Goal: Task Accomplishment & Management: Manage account settings

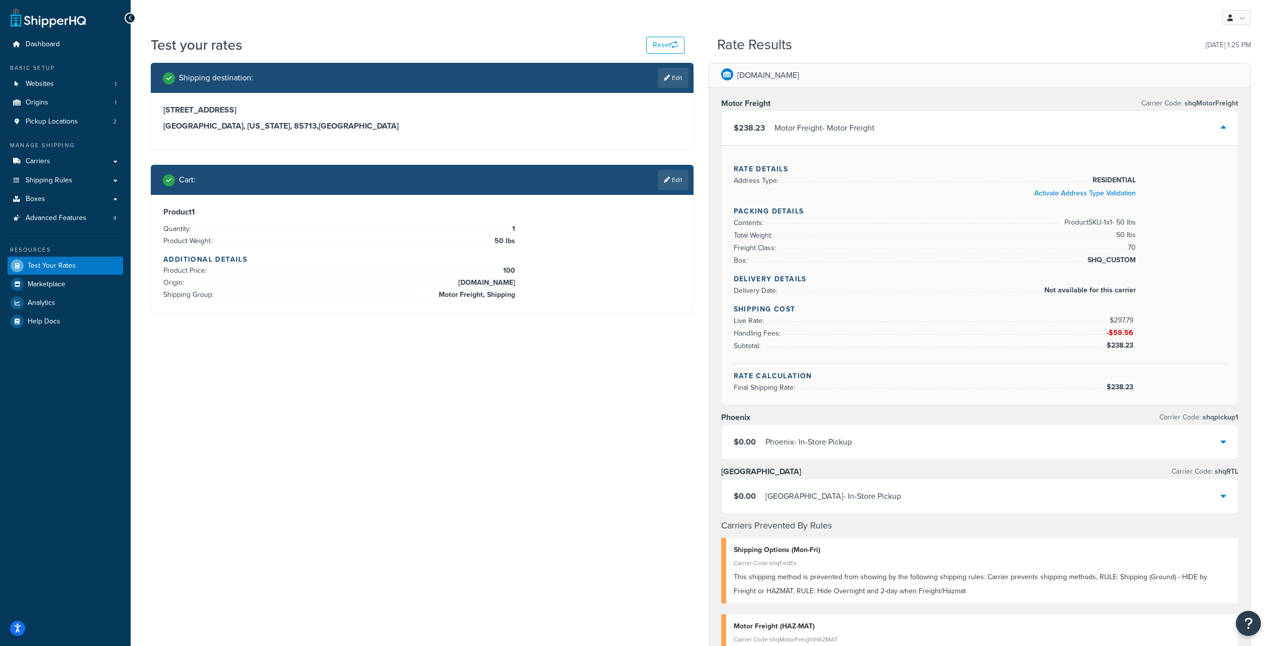
scroll to position [372, 0]
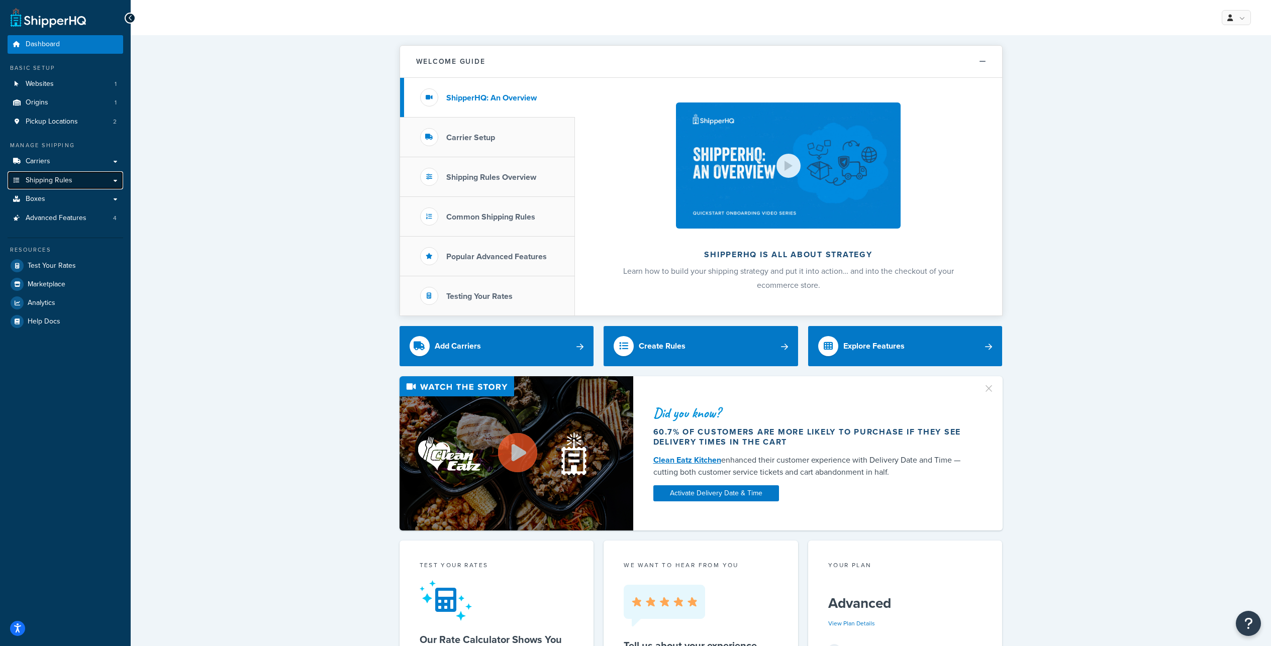
click at [69, 185] on span "Shipping Rules" at bounding box center [49, 180] width 47 height 9
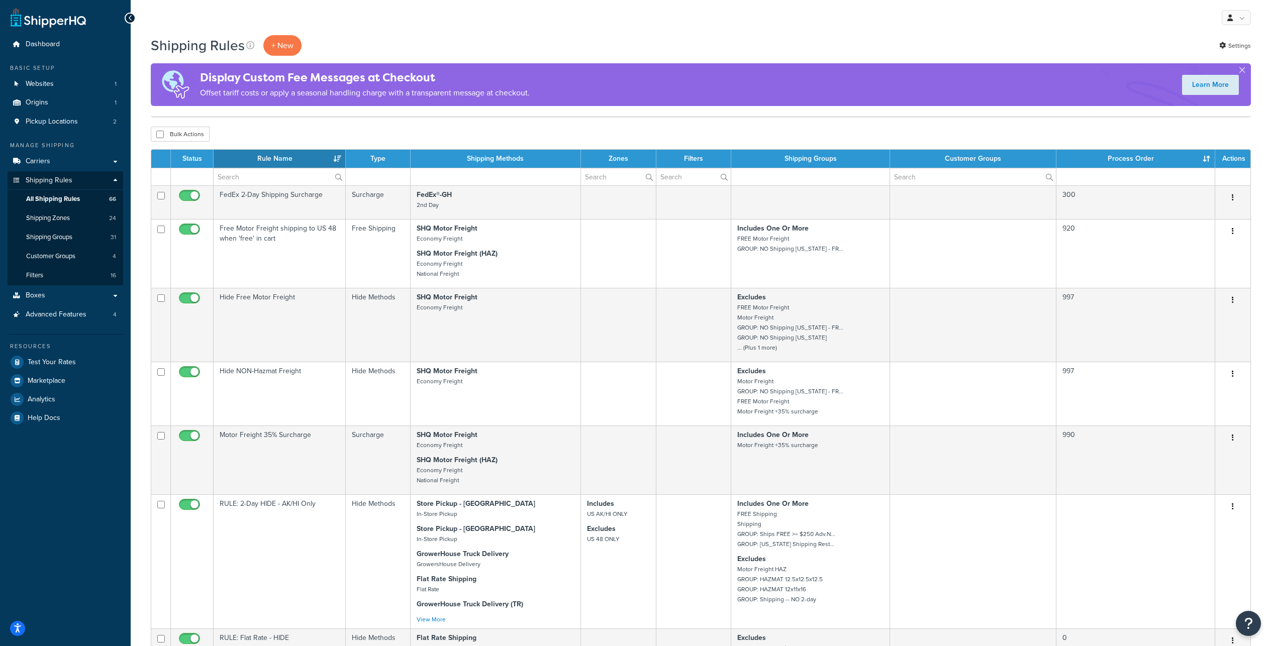
select select "100"
click at [59, 367] on span "Test Your Rates" at bounding box center [52, 362] width 48 height 9
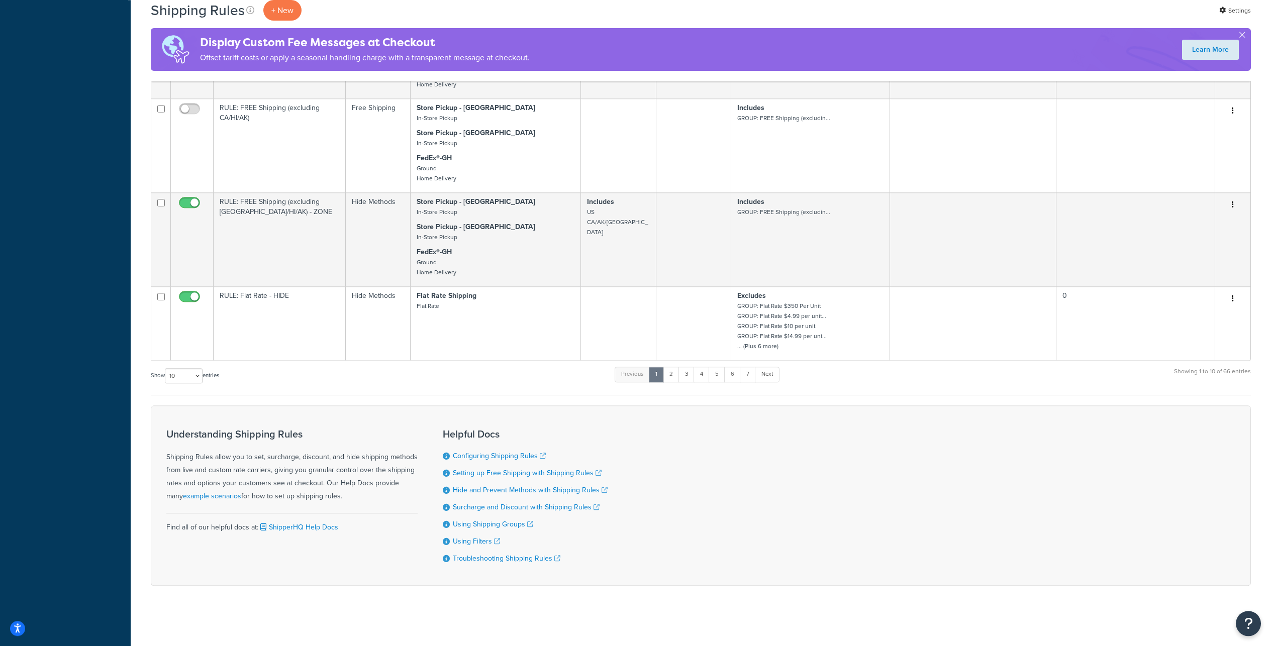
scroll to position [809, 0]
select select "100"
click option "100" at bounding box center [0, 0] width 0 height 0
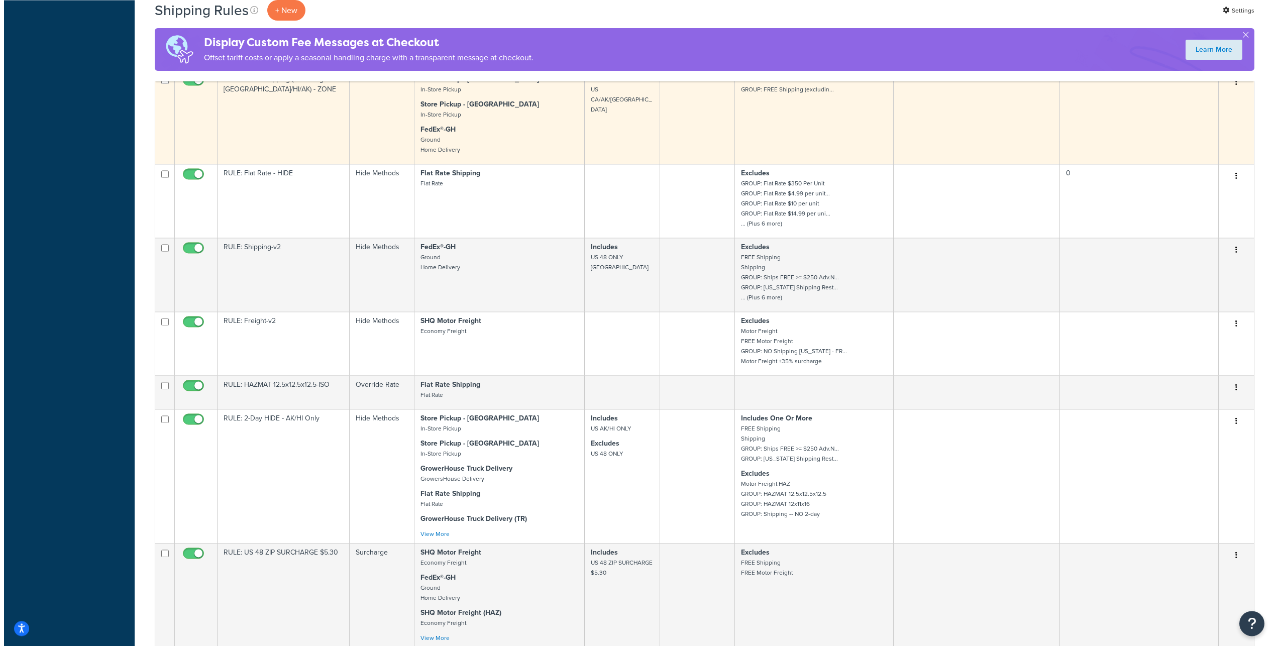
scroll to position [412, 0]
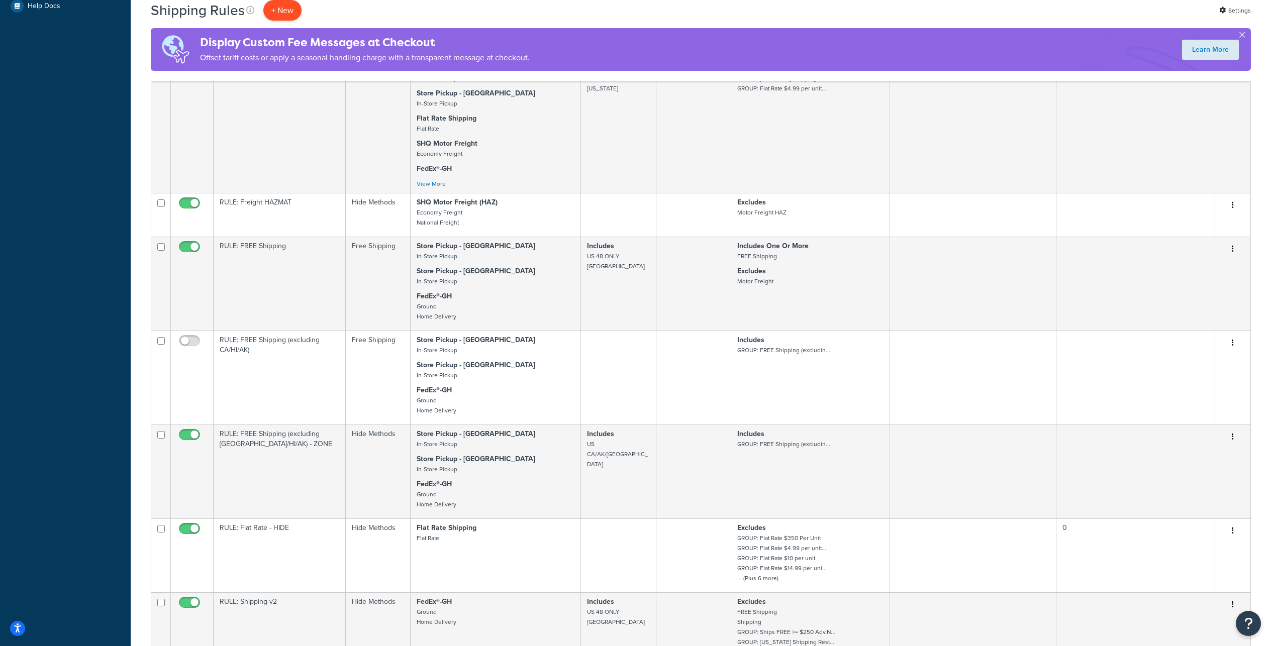
click at [301, 12] on p "+ New" at bounding box center [282, 10] width 38 height 21
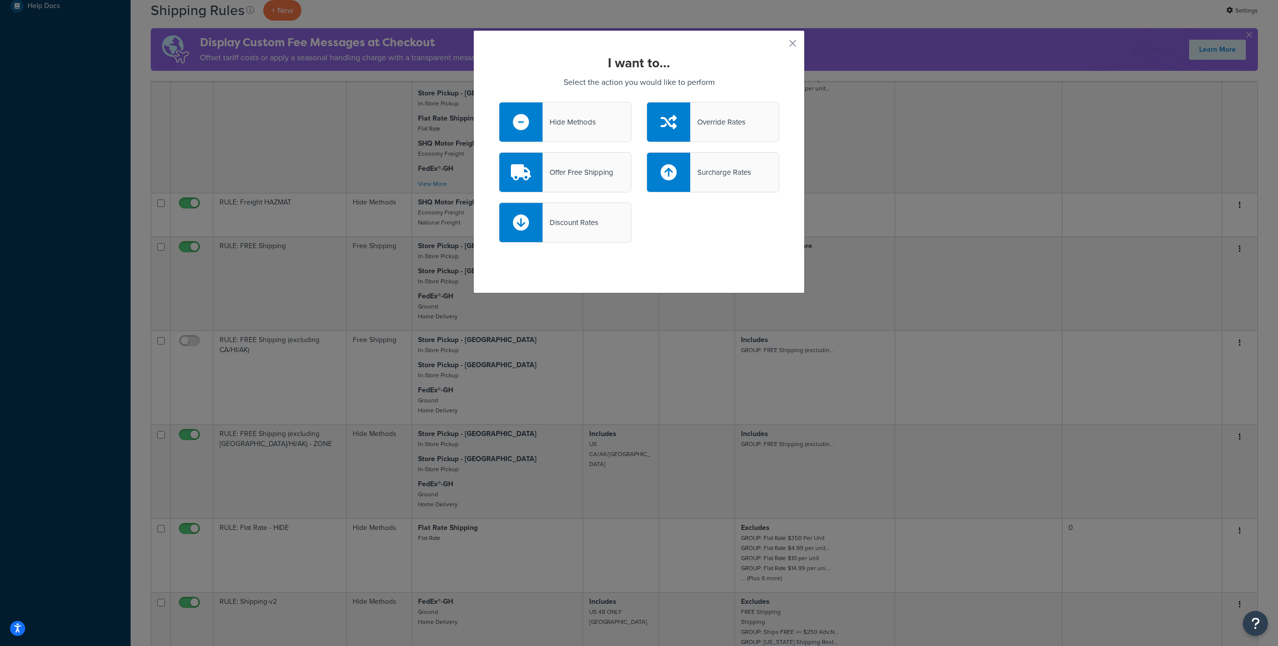
click at [593, 177] on div "Offer Free Shipping" at bounding box center [578, 172] width 71 height 14
click at [0, 0] on input "Offer Free Shipping" at bounding box center [0, 0] width 0 height 0
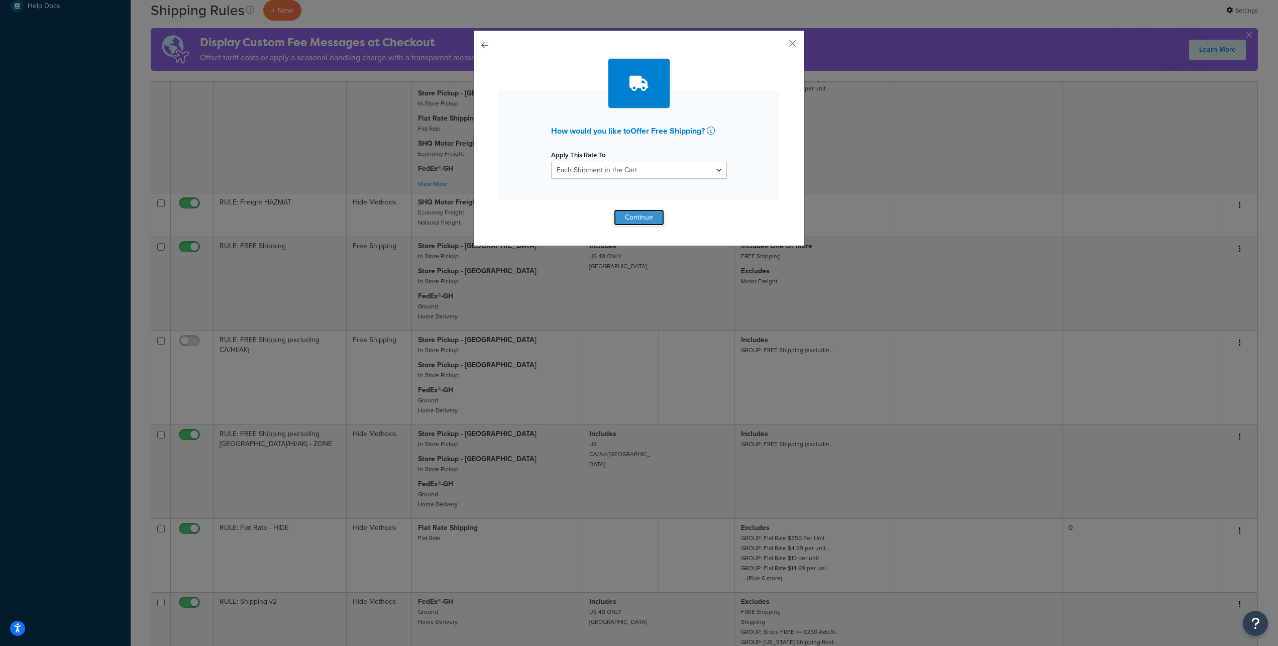
click at [645, 226] on button "Continue" at bounding box center [639, 218] width 50 height 16
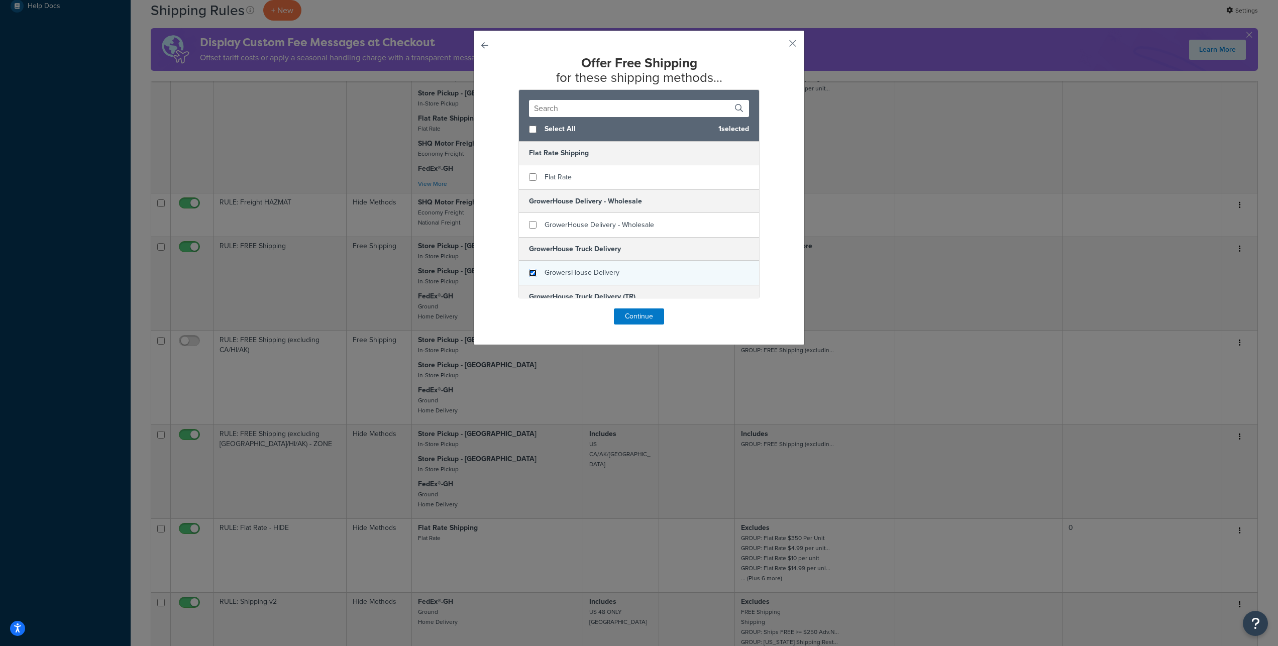
click at [529, 277] on input "checkbox" at bounding box center [533, 273] width 8 height 8
checkbox input "true"
click at [634, 325] on button "Continue" at bounding box center [639, 317] width 50 height 16
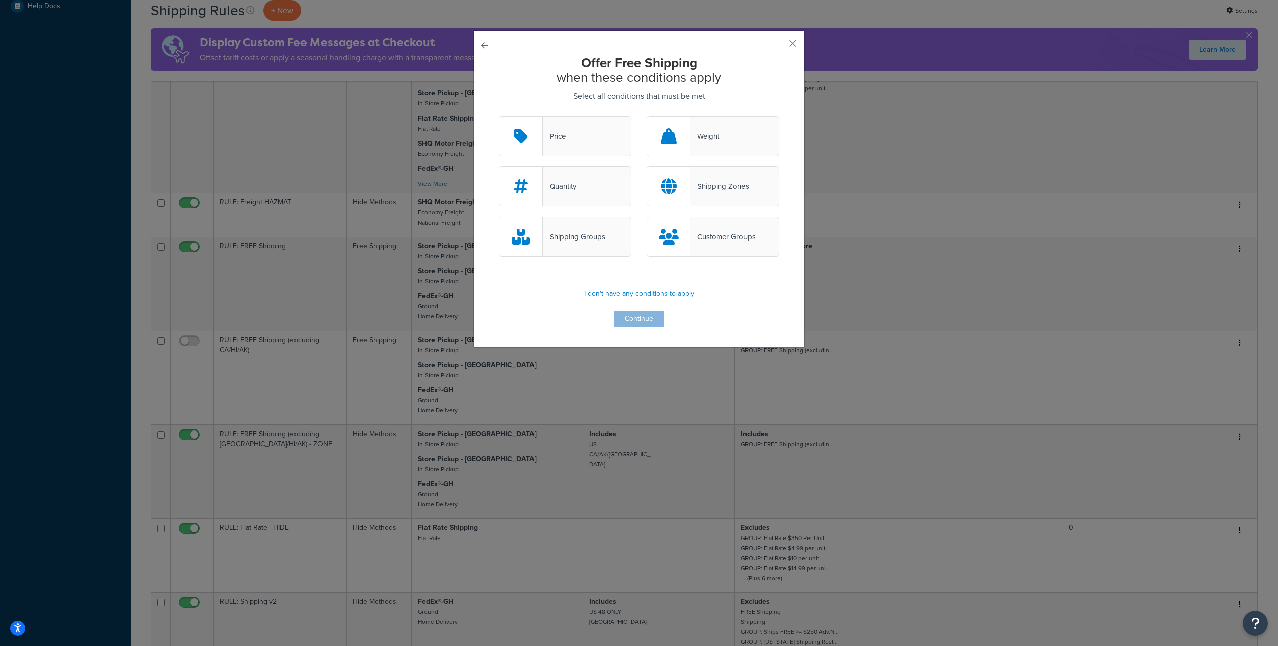
click at [716, 244] on div "Customer Groups" at bounding box center [722, 237] width 65 height 14
click at [0, 0] on input "Customer Groups" at bounding box center [0, 0] width 0 height 0
click at [640, 327] on button "Continue" at bounding box center [639, 319] width 50 height 16
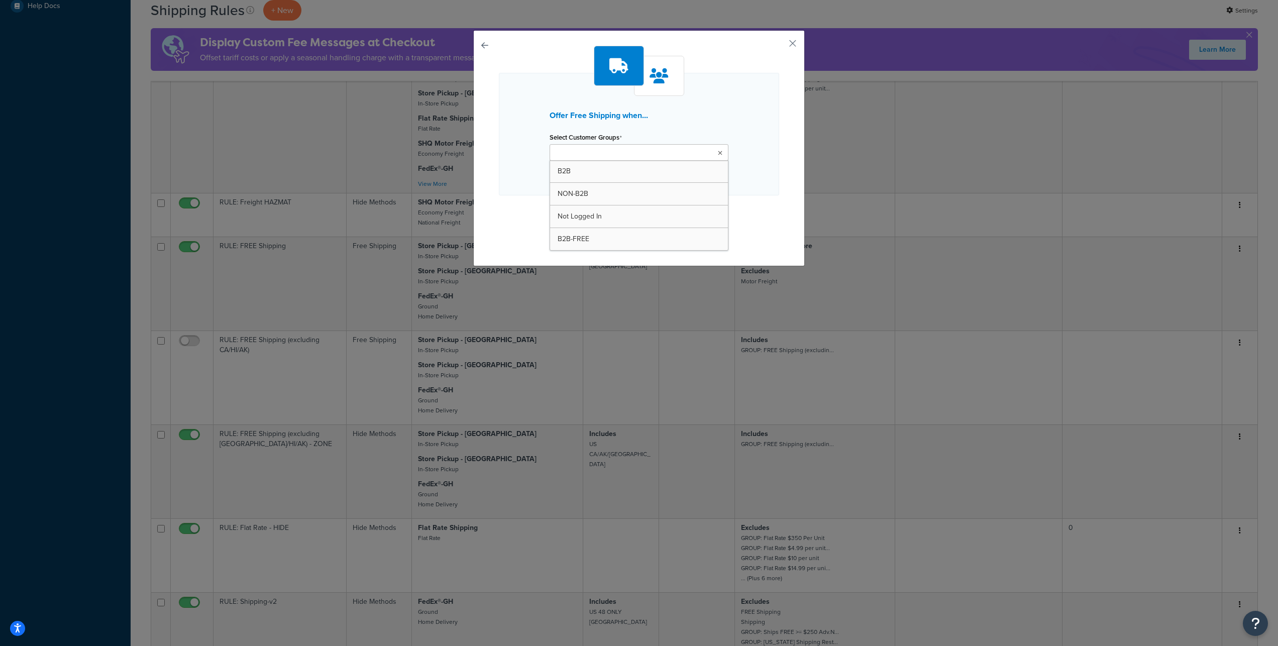
click at [718, 156] on icon at bounding box center [720, 153] width 5 height 6
click at [762, 198] on div "Offer Free Shipping when... Select Customer Groups B2B-FREE B2B NON-B2B Not Log…" at bounding box center [639, 135] width 280 height 125
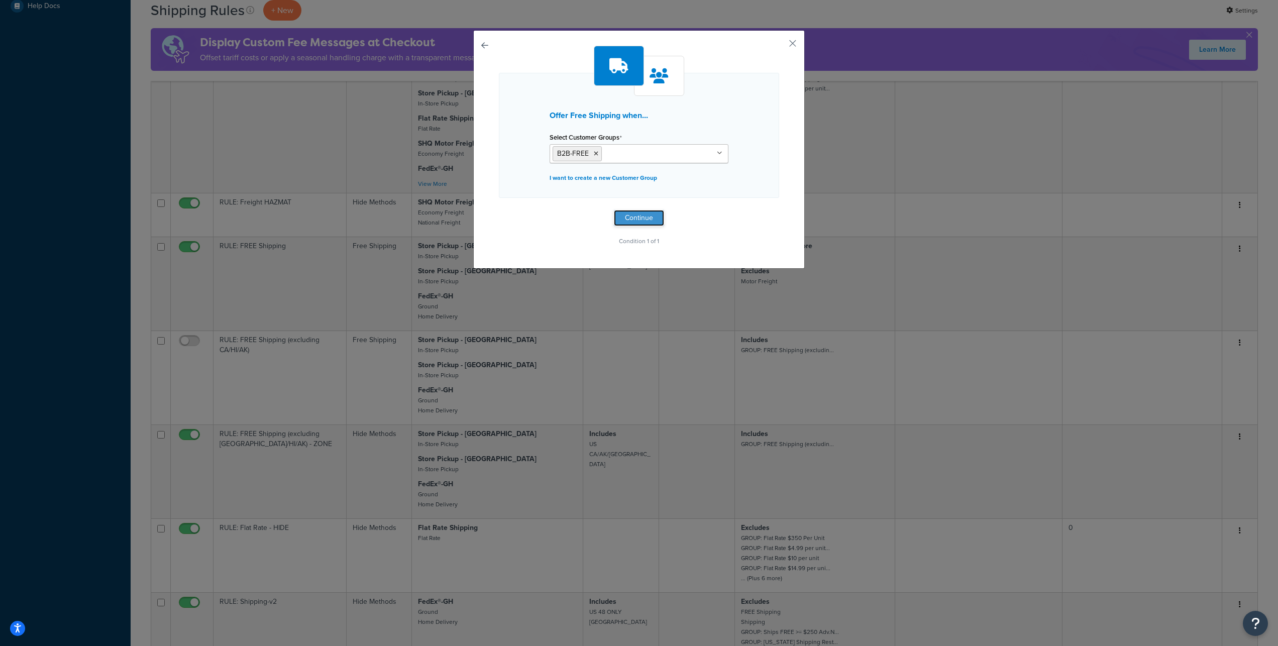
click at [621, 226] on button "Continue" at bounding box center [639, 218] width 50 height 16
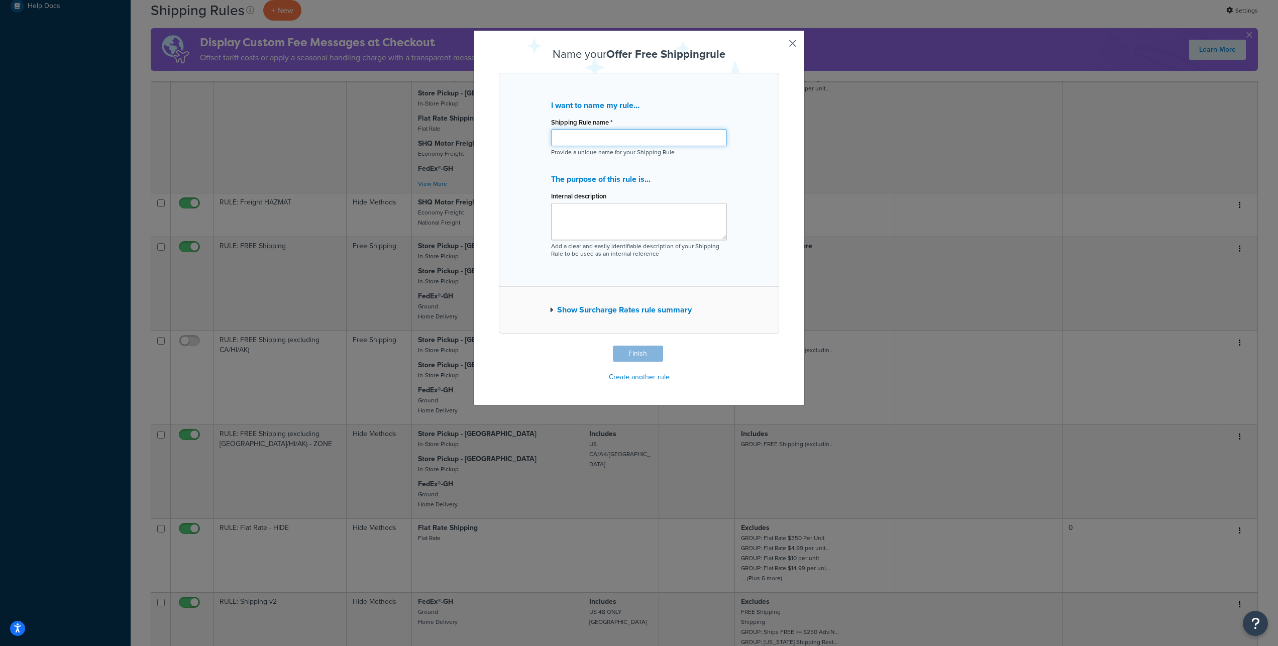
click at [586, 140] on input "Shipping Rule name *" at bounding box center [639, 137] width 176 height 17
drag, startPoint x: 651, startPoint y: 147, endPoint x: 777, endPoint y: 153, distance: 126.7
click at [727, 146] on input "RULE: GrowersHouse Truck >= $2501 - Tucson" at bounding box center [639, 137] width 176 height 17
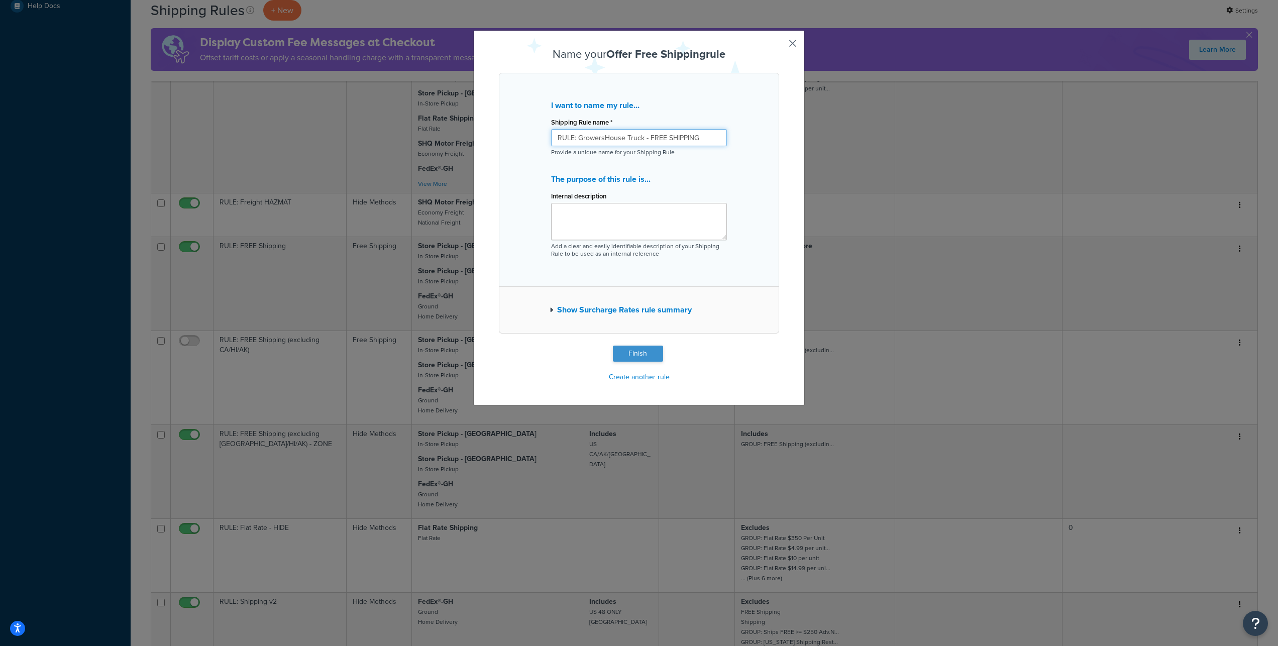
type input "RULE: GrowersHouse Truck - FREE SHIPPING"
click at [640, 362] on button "Finish" at bounding box center [638, 354] width 50 height 16
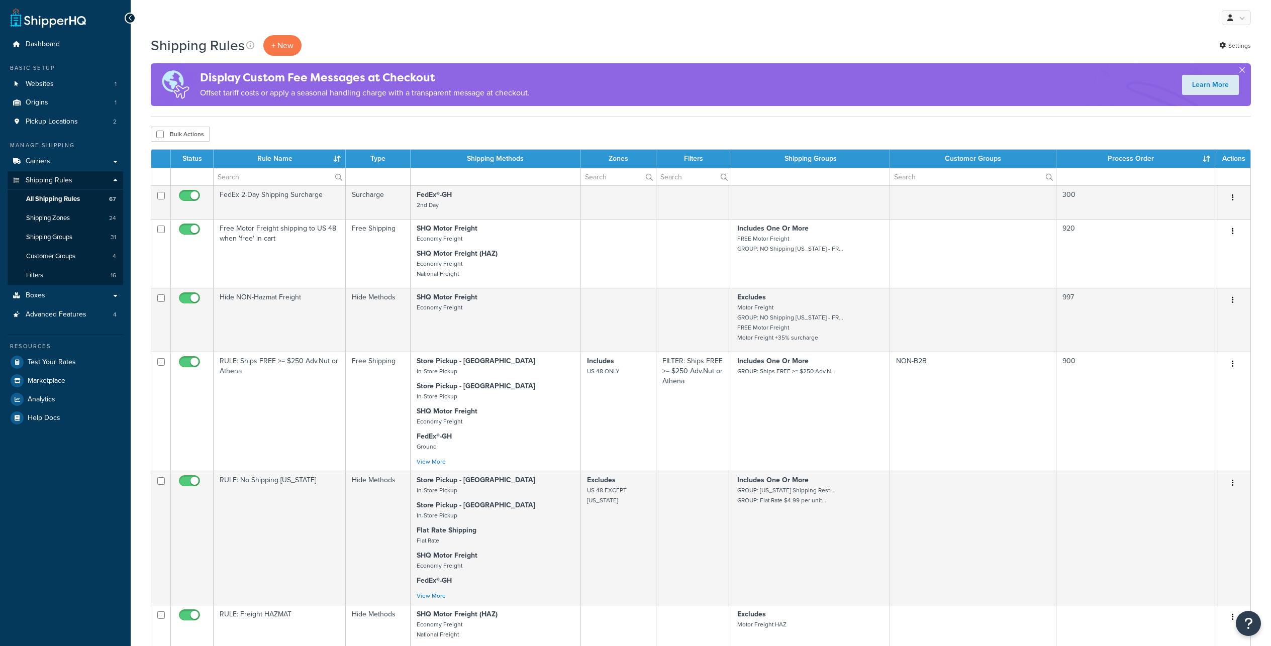
select select "100"
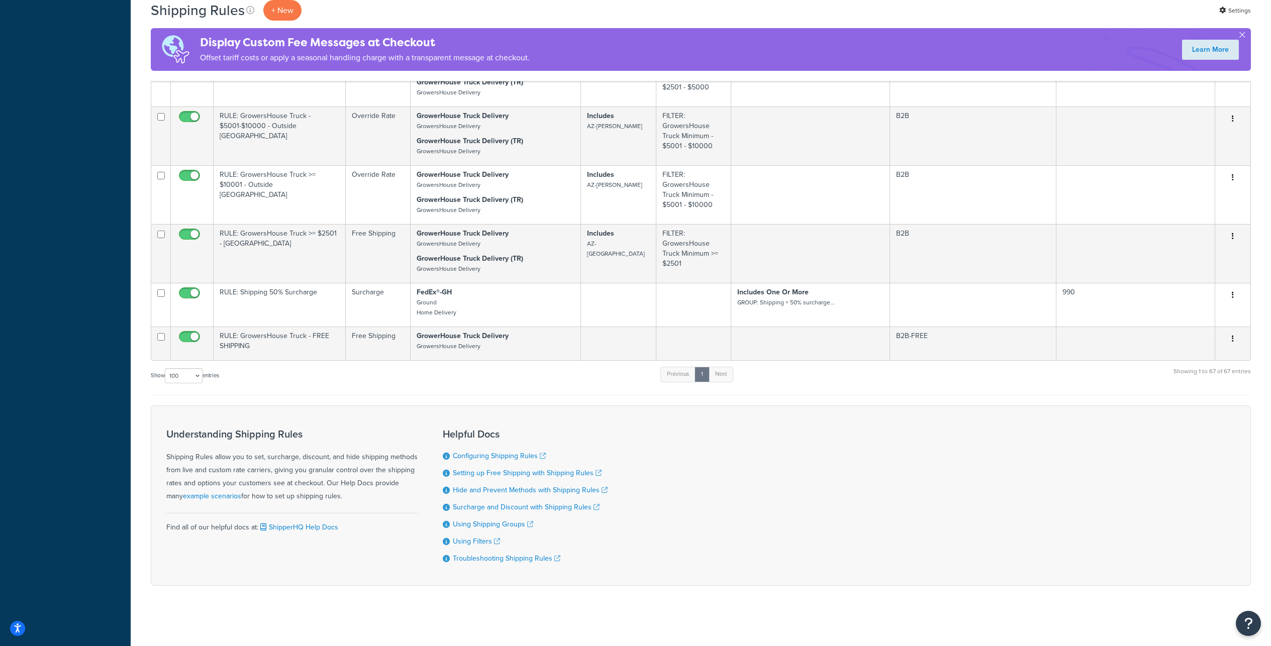
scroll to position [4833, 0]
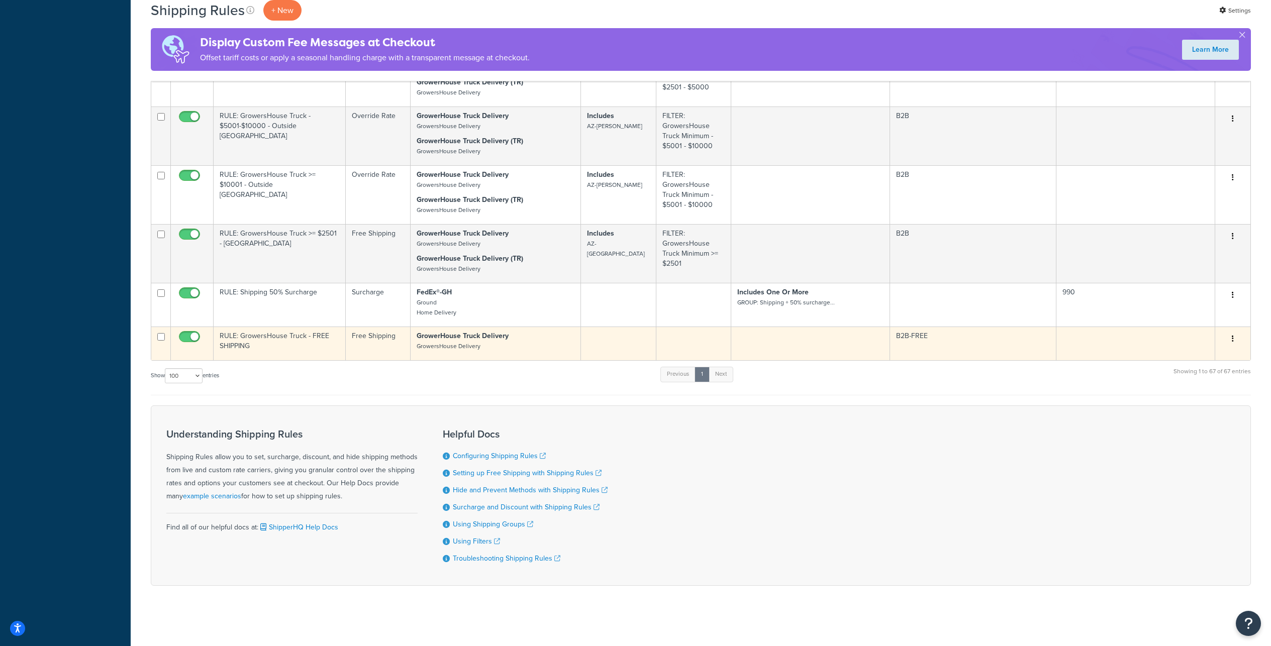
click at [279, 327] on td "RULE: GrowersHouse Truck - FREE SHIPPING" at bounding box center [280, 344] width 132 height 34
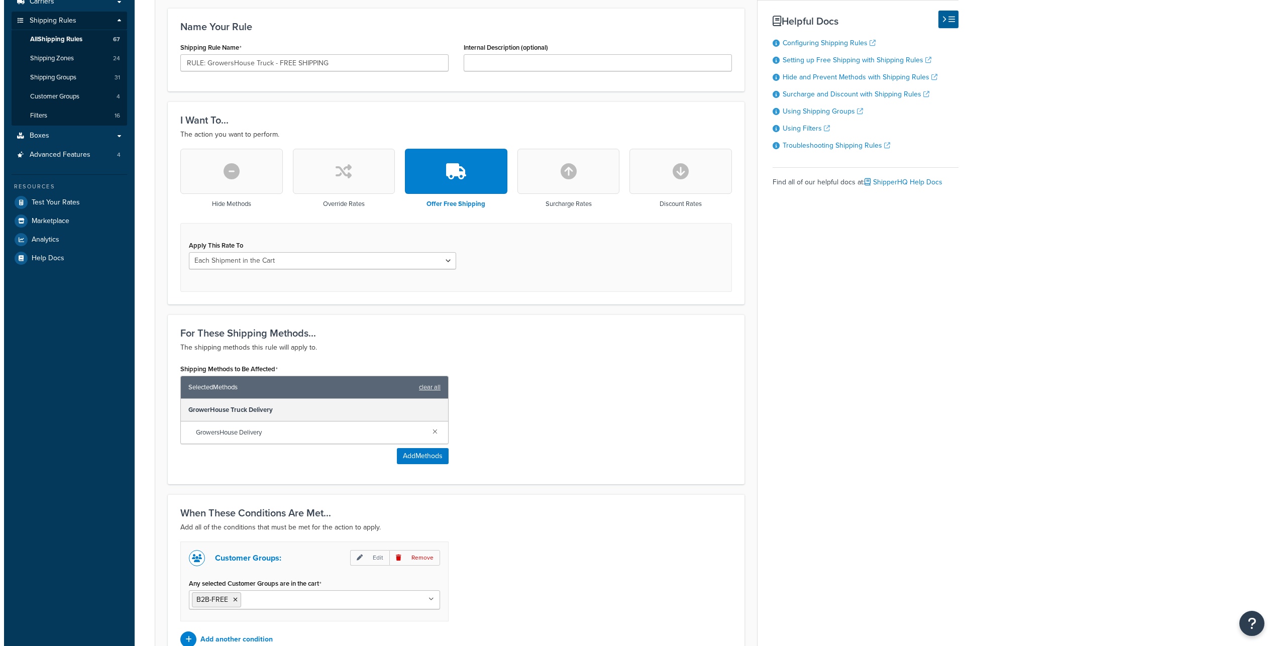
scroll to position [301, 0]
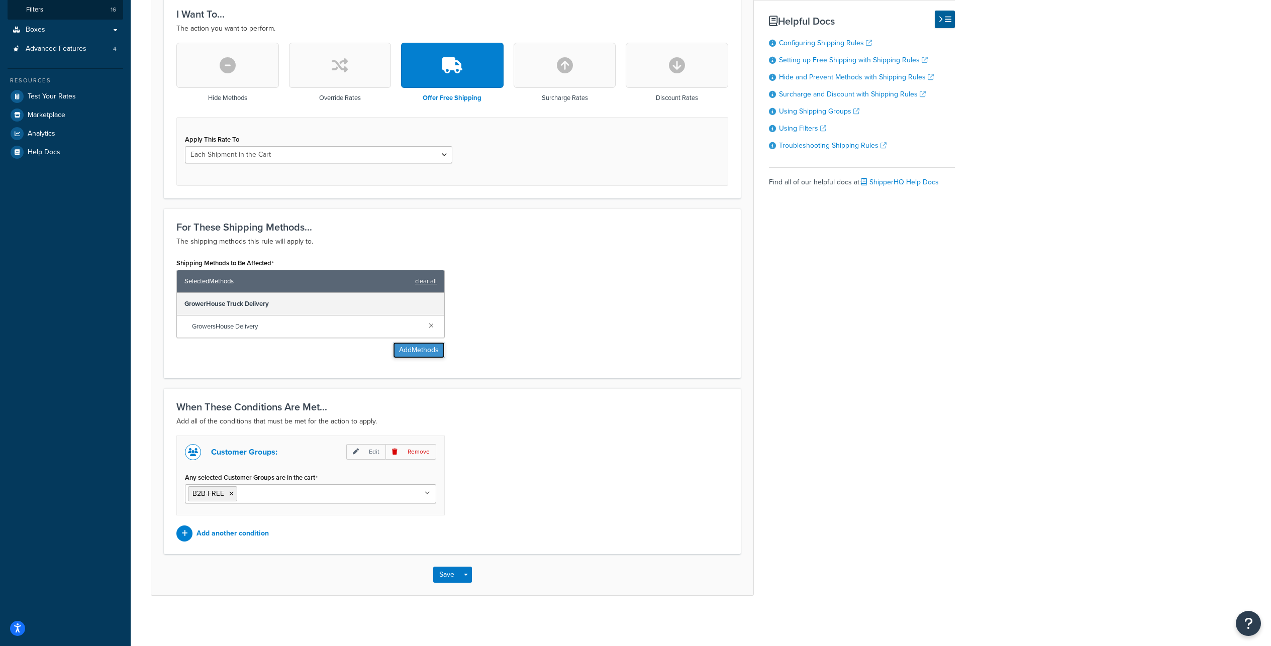
click at [397, 358] on button "Add Methods" at bounding box center [419, 350] width 52 height 16
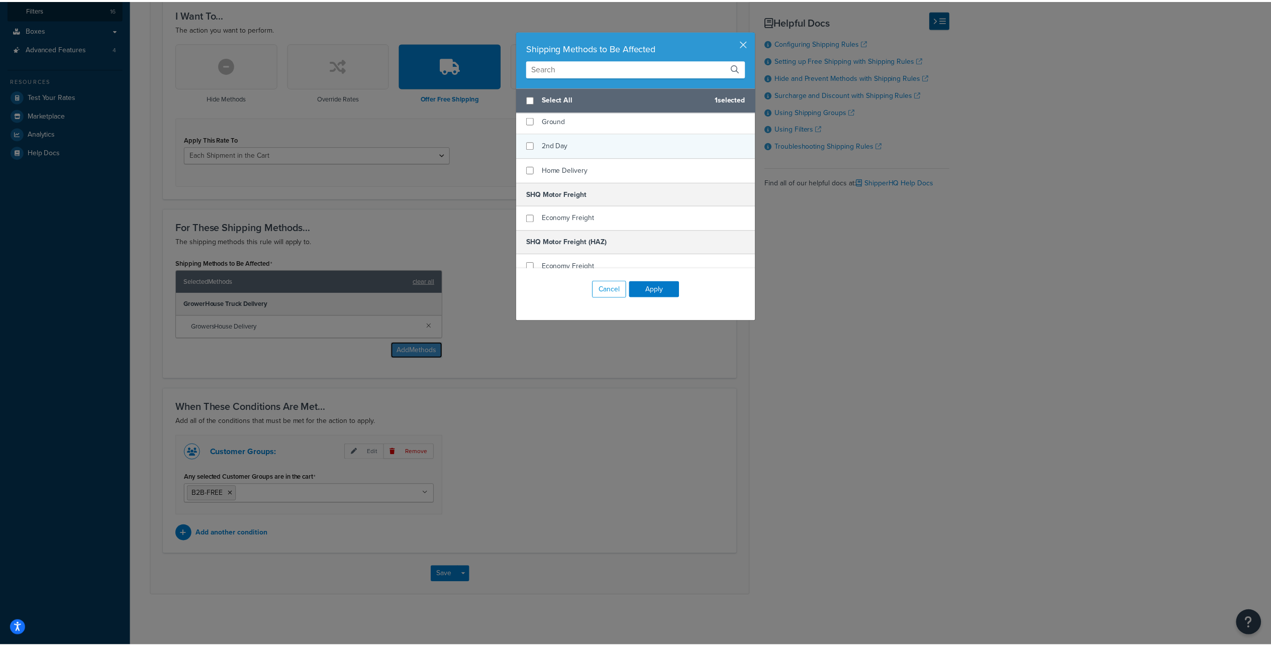
scroll to position [75, 0]
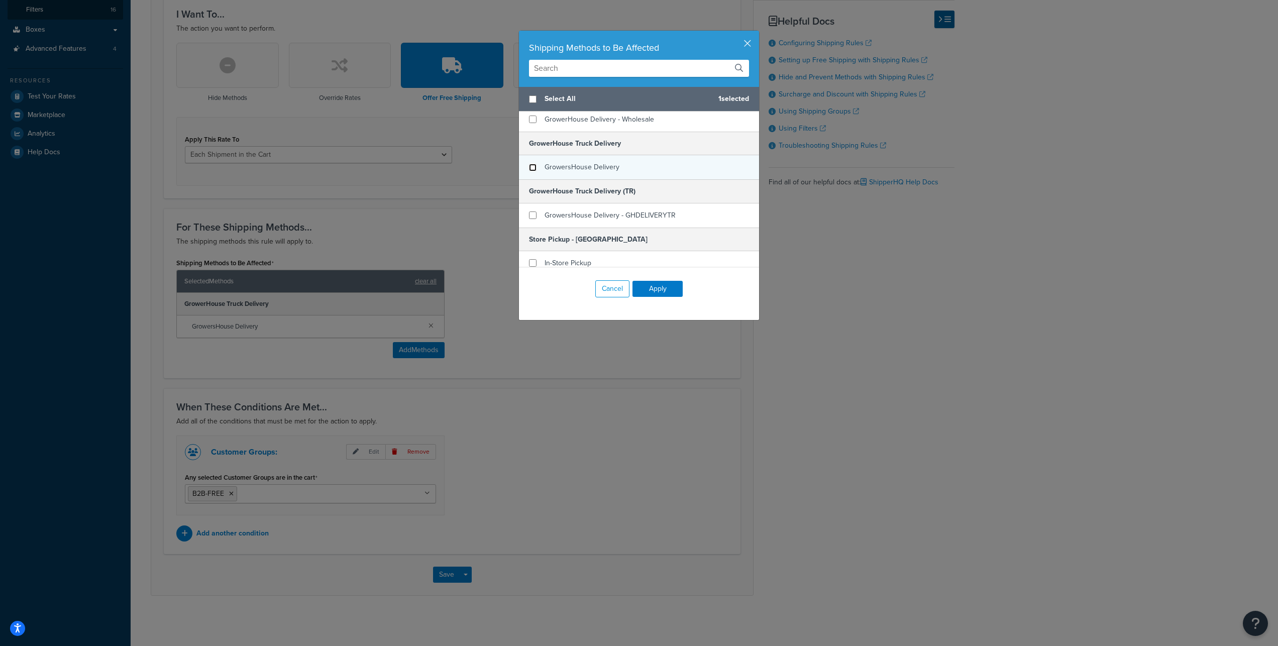
click at [532, 171] on input "checkbox" at bounding box center [533, 168] width 8 height 8
checkbox input "false"
click at [529, 219] on input "checkbox" at bounding box center [533, 216] width 8 height 8
checkbox input "true"
click at [660, 295] on button "Apply" at bounding box center [658, 289] width 50 height 16
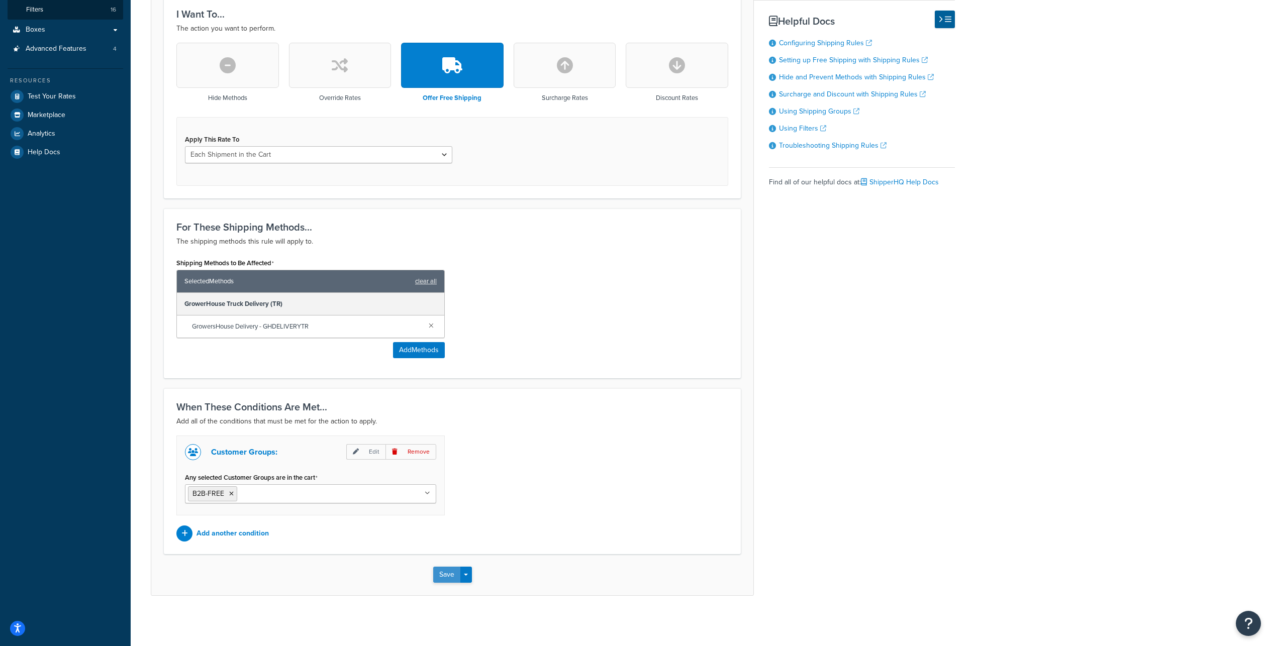
click at [445, 583] on button "Save" at bounding box center [446, 575] width 27 height 16
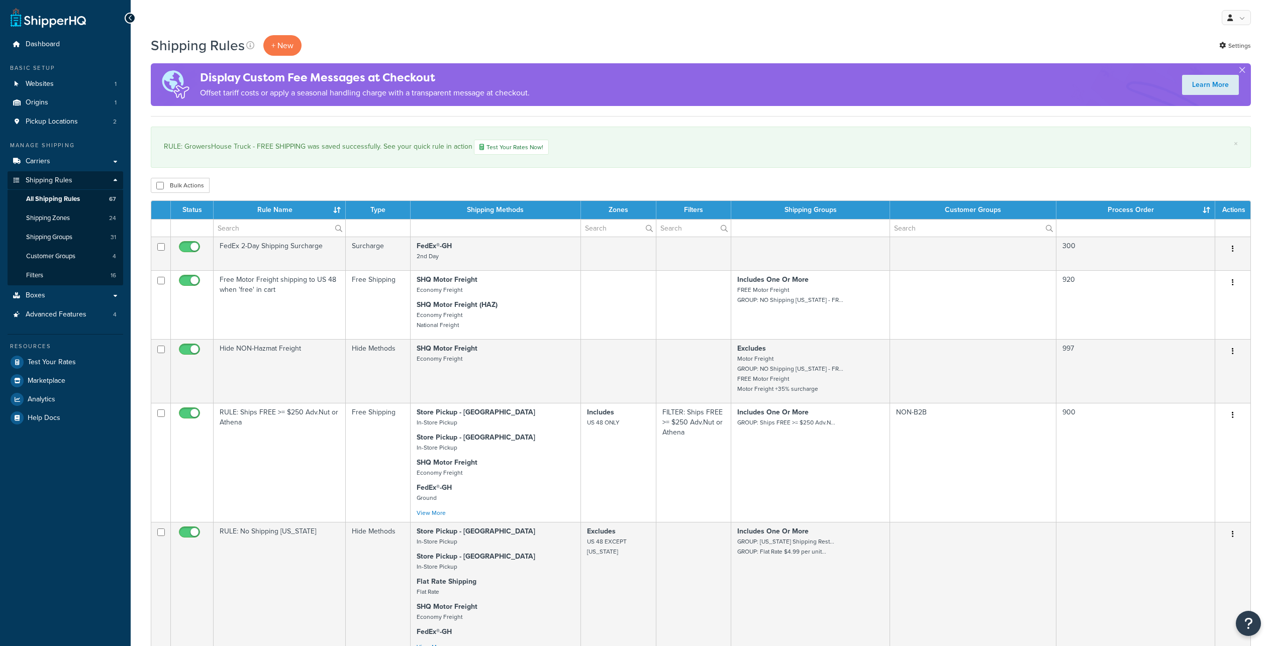
select select "100"
click at [66, 171] on link "Carriers" at bounding box center [66, 161] width 116 height 19
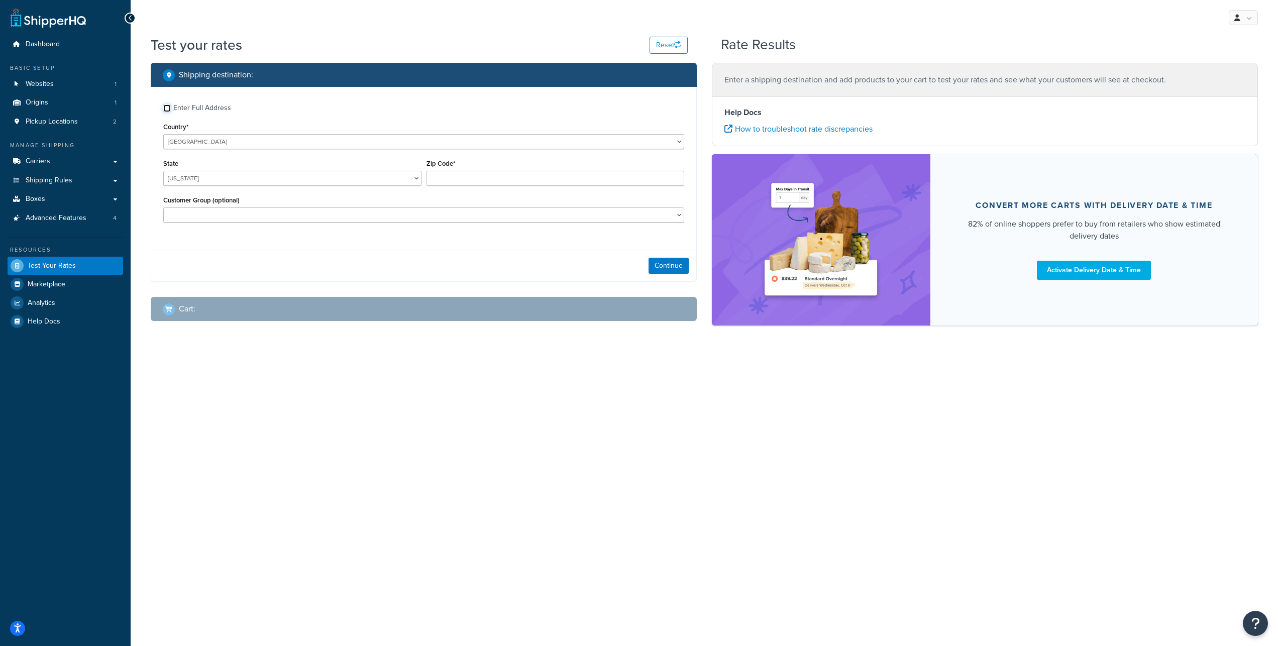
click at [167, 112] on input "Enter Full Address" at bounding box center [167, 109] width 8 height 8
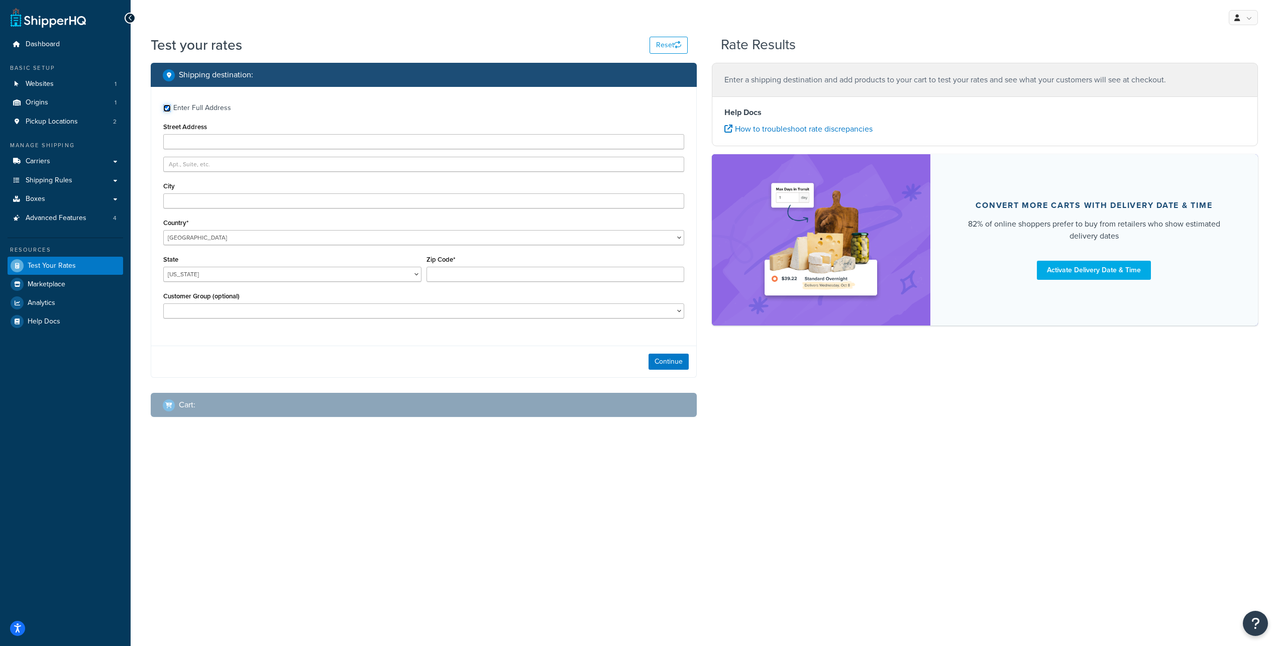
click at [168, 112] on input "Enter Full Address" at bounding box center [167, 109] width 8 height 8
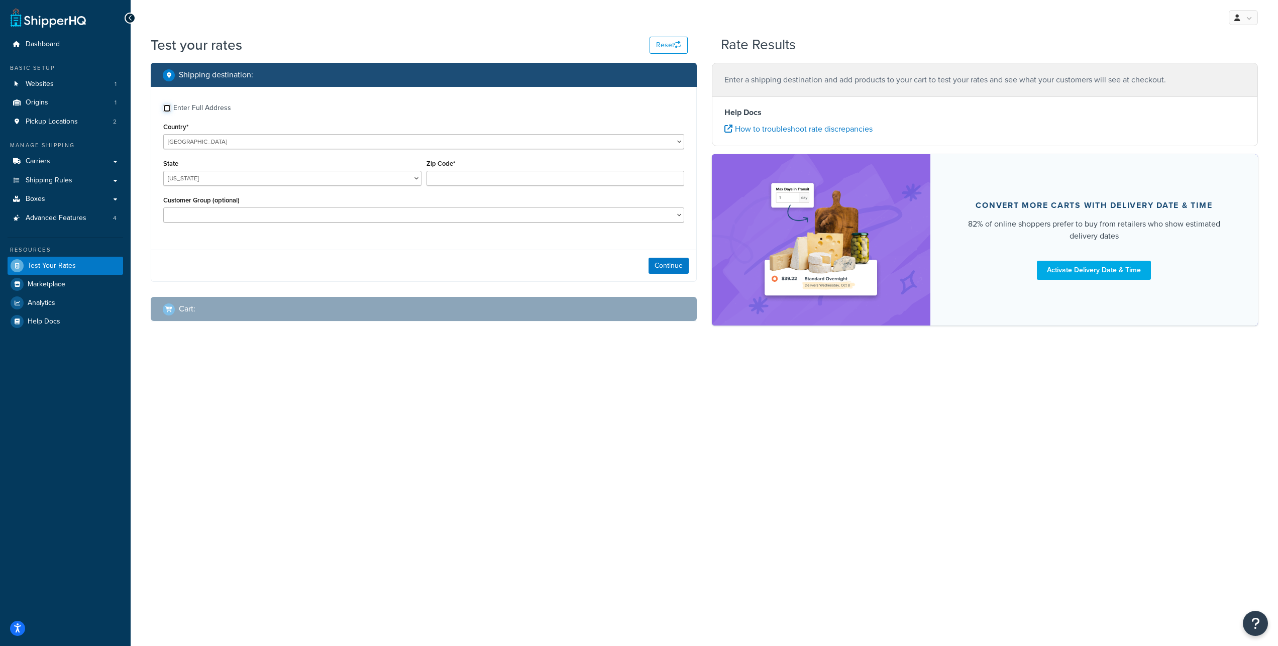
click at [168, 112] on input "Enter Full Address" at bounding box center [167, 109] width 8 height 8
checkbox input "true"
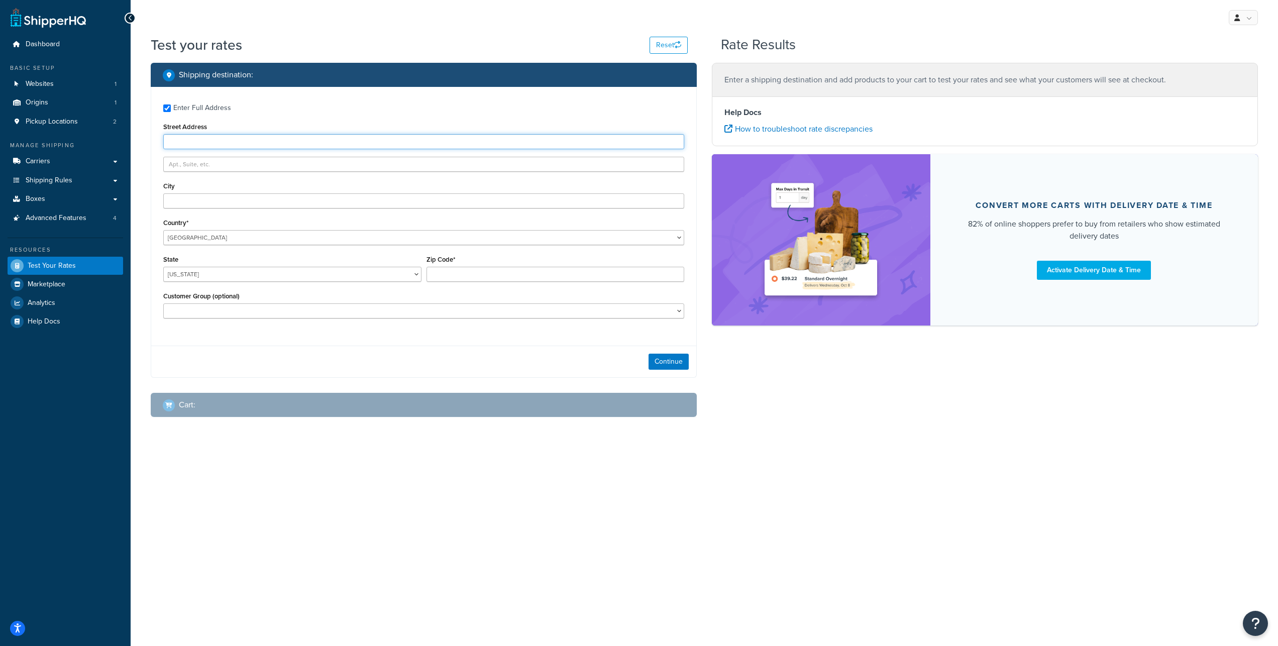
click at [193, 149] on input "Street Address" at bounding box center [423, 141] width 521 height 15
drag, startPoint x: 187, startPoint y: 158, endPoint x: 165, endPoint y: 154, distance: 22.5
click at [165, 149] on input "42" at bounding box center [423, 141] width 521 height 15
type input "[STREET_ADDRESS]"
type input "[GEOGRAPHIC_DATA]"
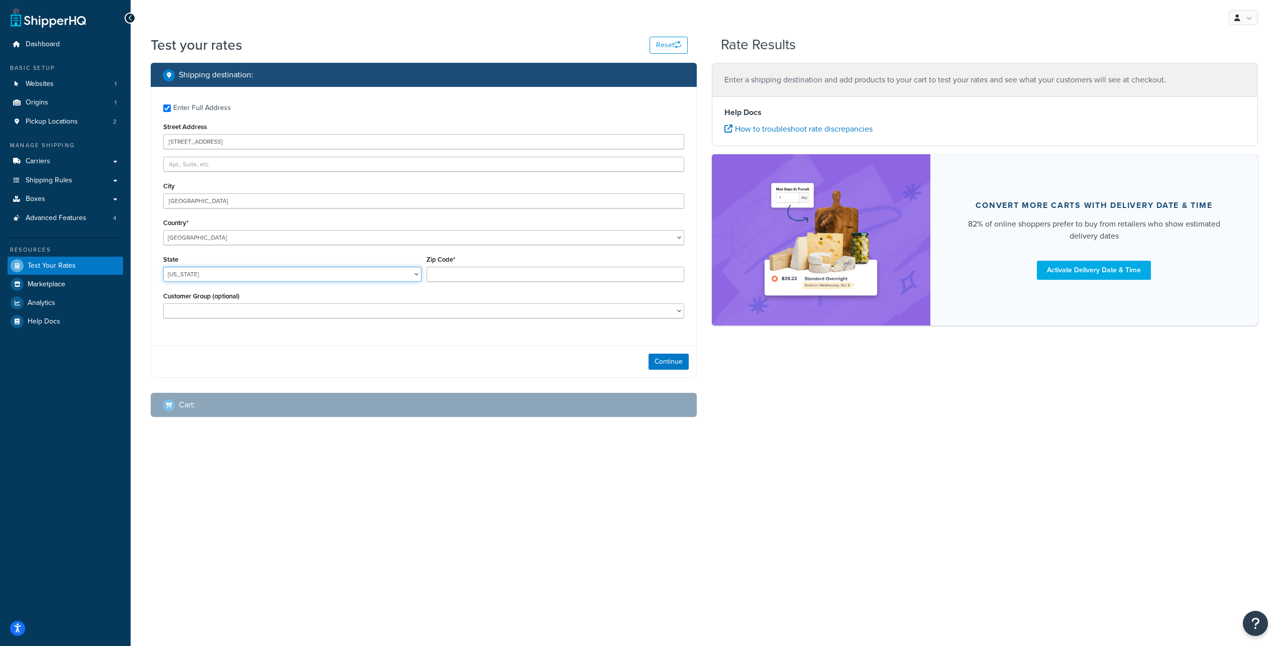
select select "AZ"
type input "85713"
select select "B2B-FREE"
click option "B2B-FREE" at bounding box center [0, 0] width 0 height 0
click at [666, 370] on button "Continue" at bounding box center [669, 362] width 40 height 16
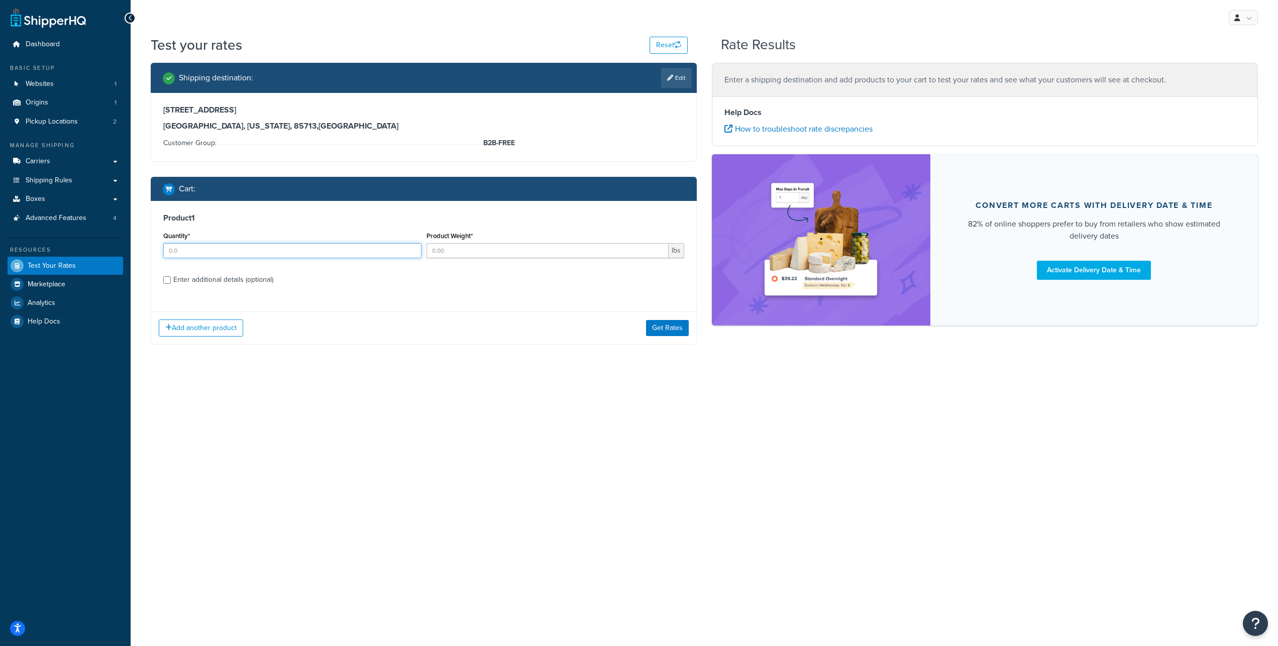
click at [211, 258] on input "Quantity*" at bounding box center [292, 250] width 258 height 15
type input "1"
click at [500, 258] on input "Product Weight*" at bounding box center [548, 250] width 243 height 15
type input "20"
click at [166, 284] on input "Enter additional details (optional)" at bounding box center [167, 280] width 8 height 8
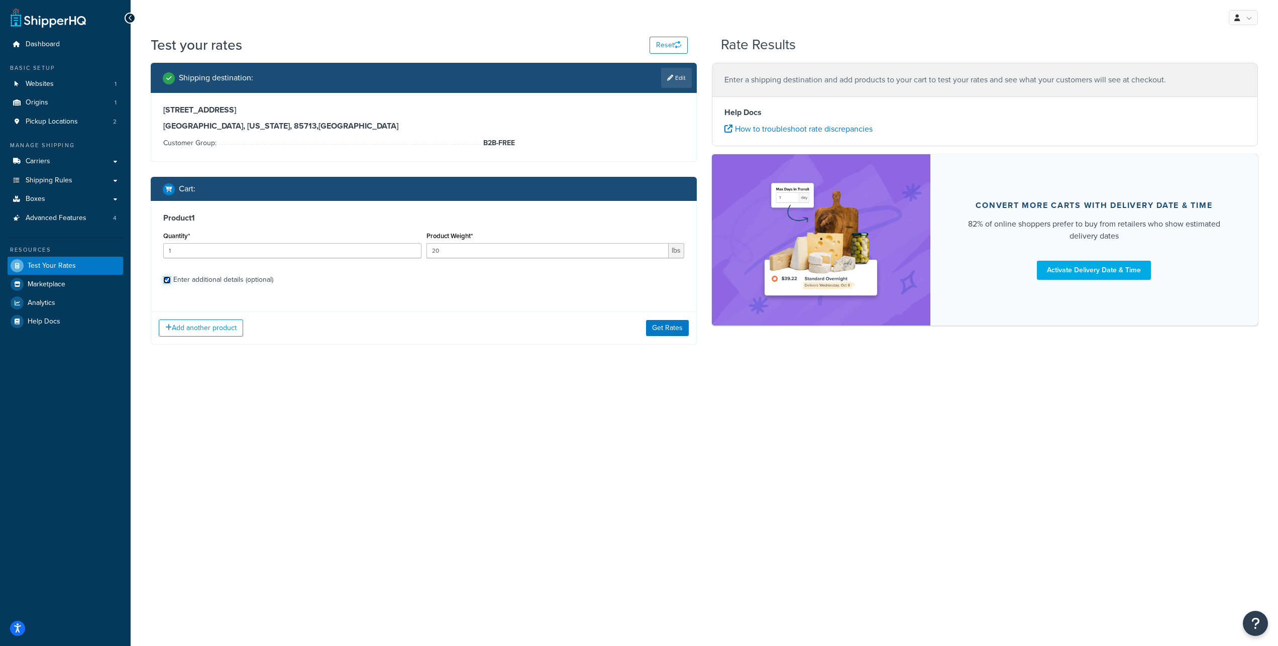
checkbox input "true"
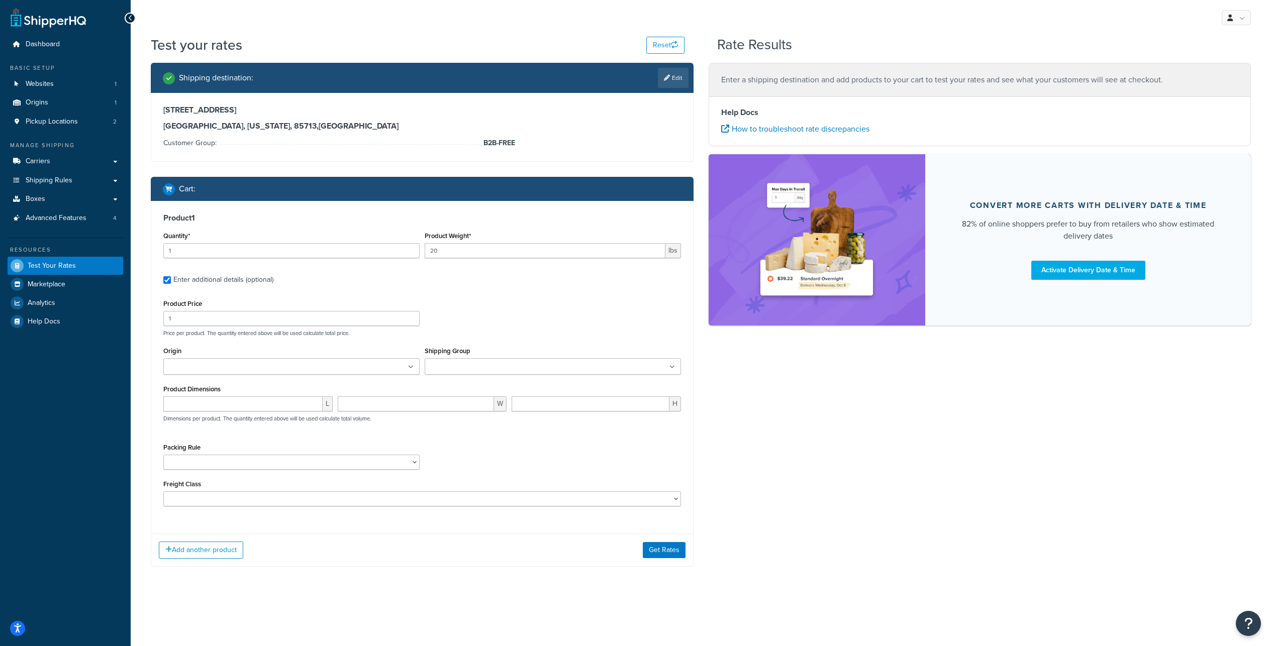
click at [513, 373] on input "Shipping Group" at bounding box center [472, 367] width 89 height 11
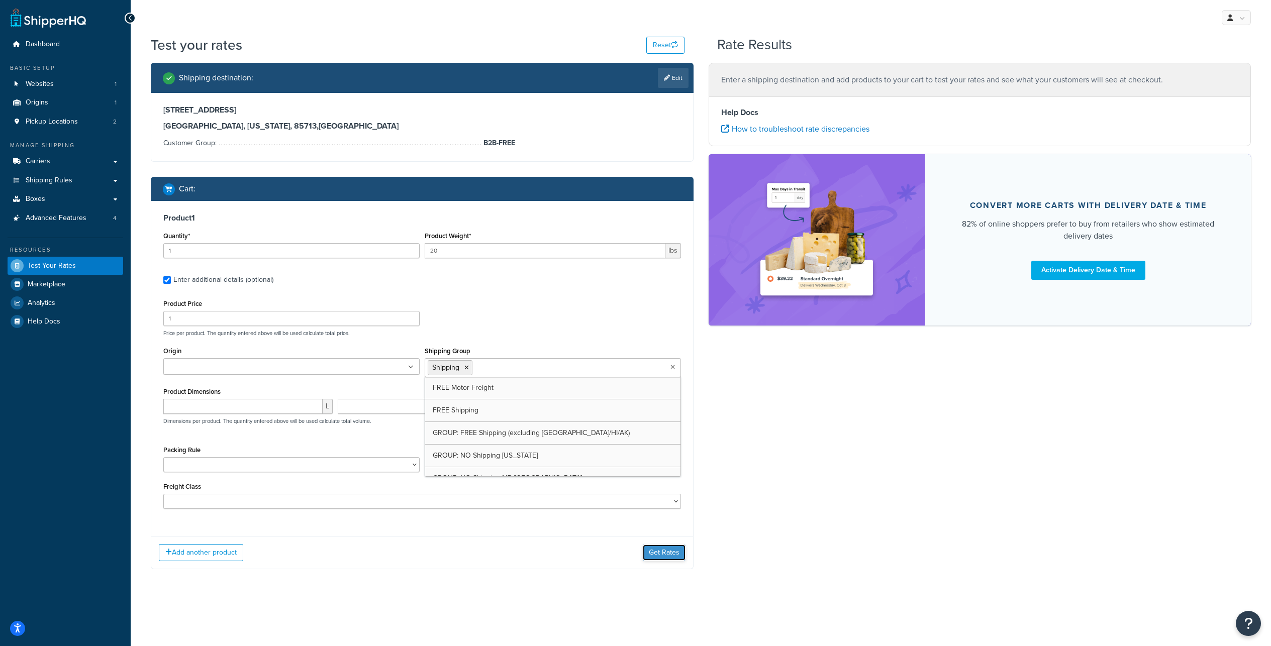
click at [667, 561] on button "Get Rates" at bounding box center [664, 553] width 43 height 16
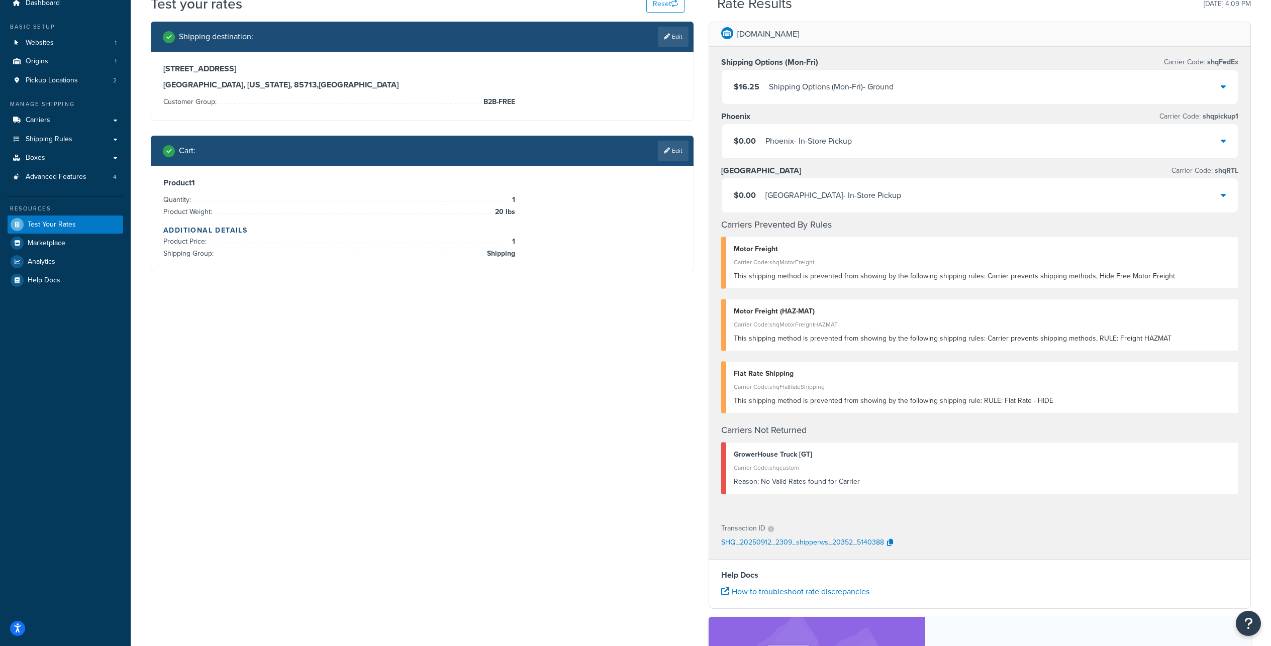
scroll to position [171, 0]
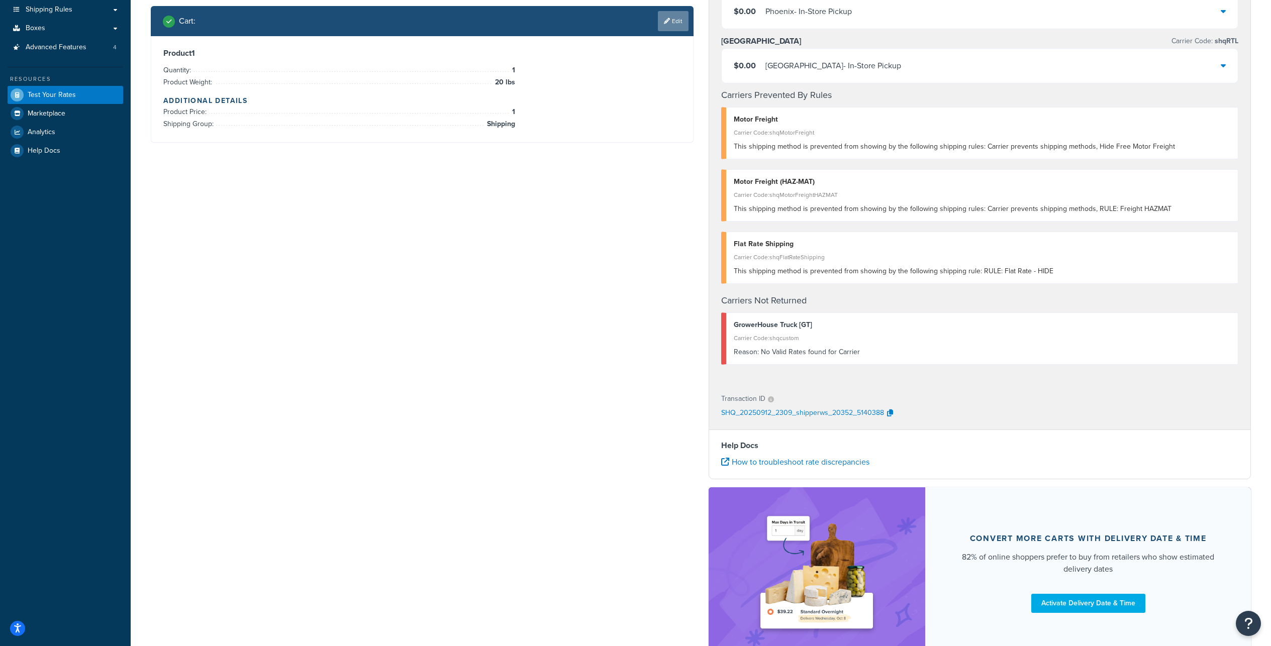
click at [677, 31] on link "Edit" at bounding box center [673, 21] width 31 height 20
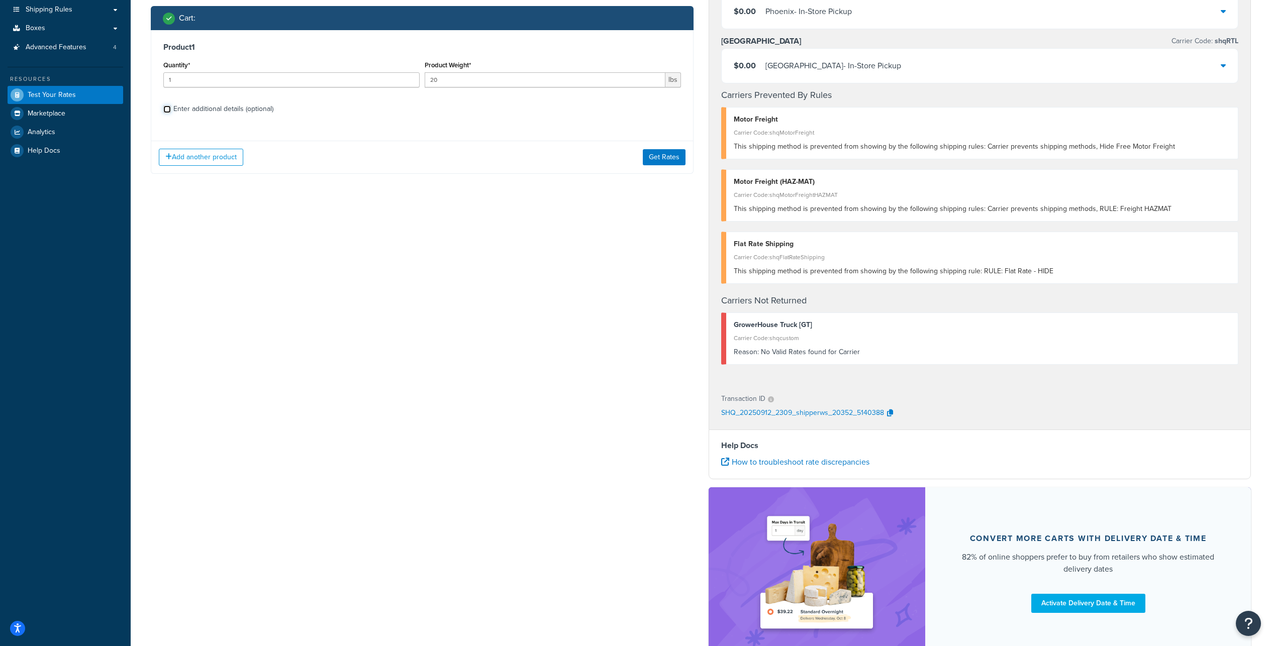
click at [168, 113] on input "Enter additional details (optional)" at bounding box center [167, 110] width 8 height 8
checkbox input "true"
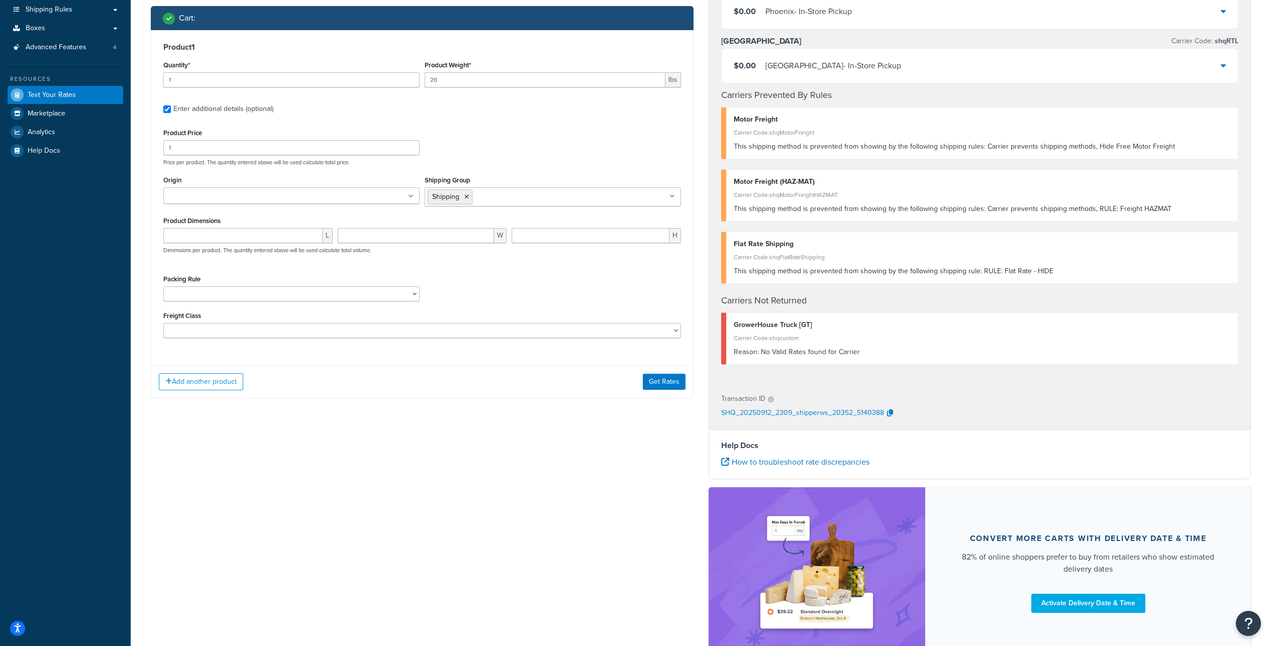
click at [499, 202] on input "Shipping Group" at bounding box center [519, 196] width 89 height 11
click at [498, 202] on input "Shipping Group" at bounding box center [519, 196] width 89 height 11
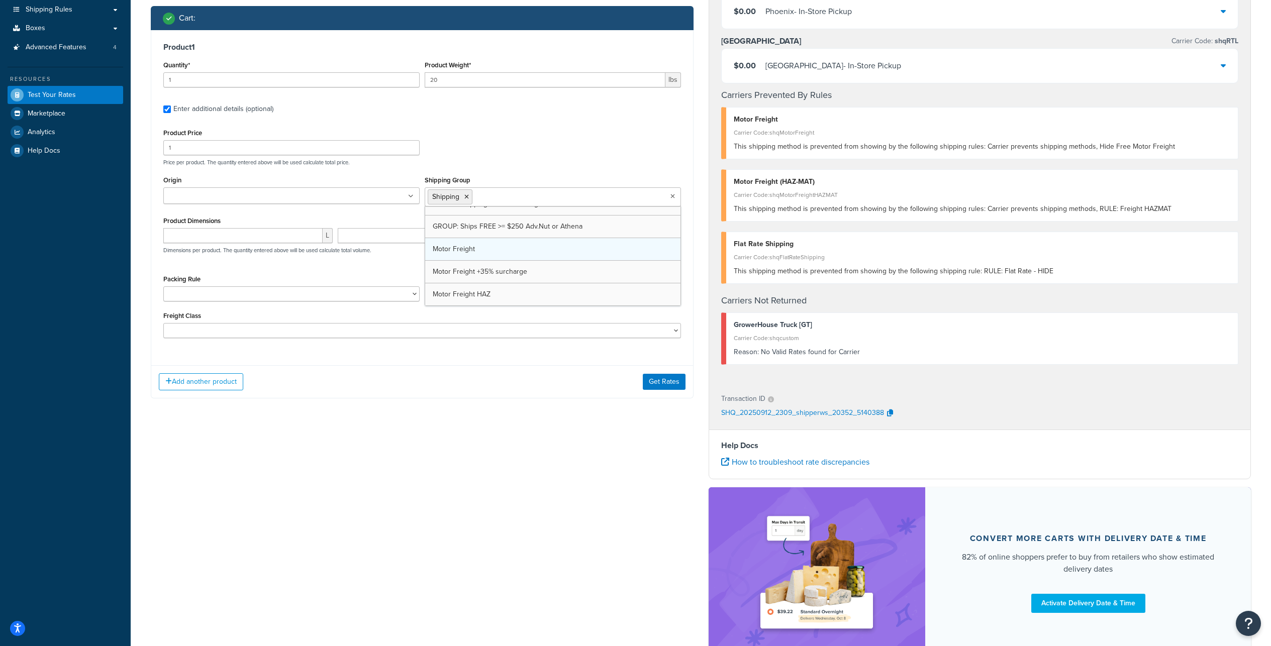
scroll to position [612, 0]
click at [531, 200] on icon at bounding box center [529, 197] width 5 height 6
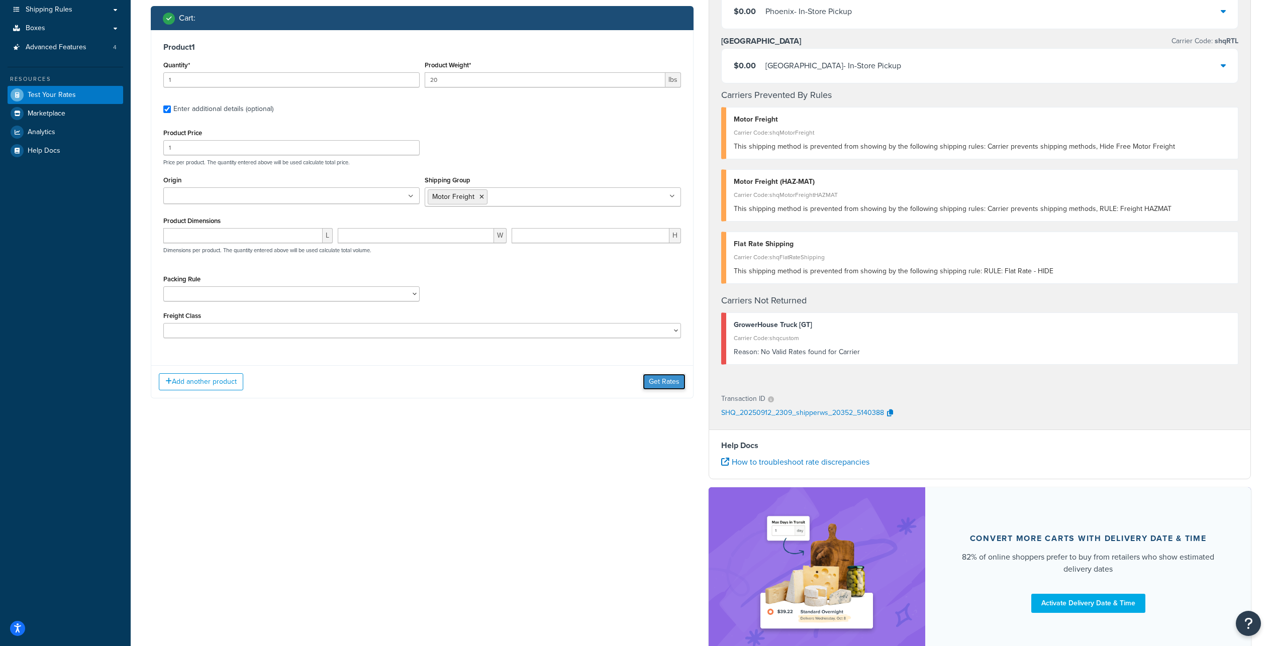
click at [662, 390] on button "Get Rates" at bounding box center [664, 382] width 43 height 16
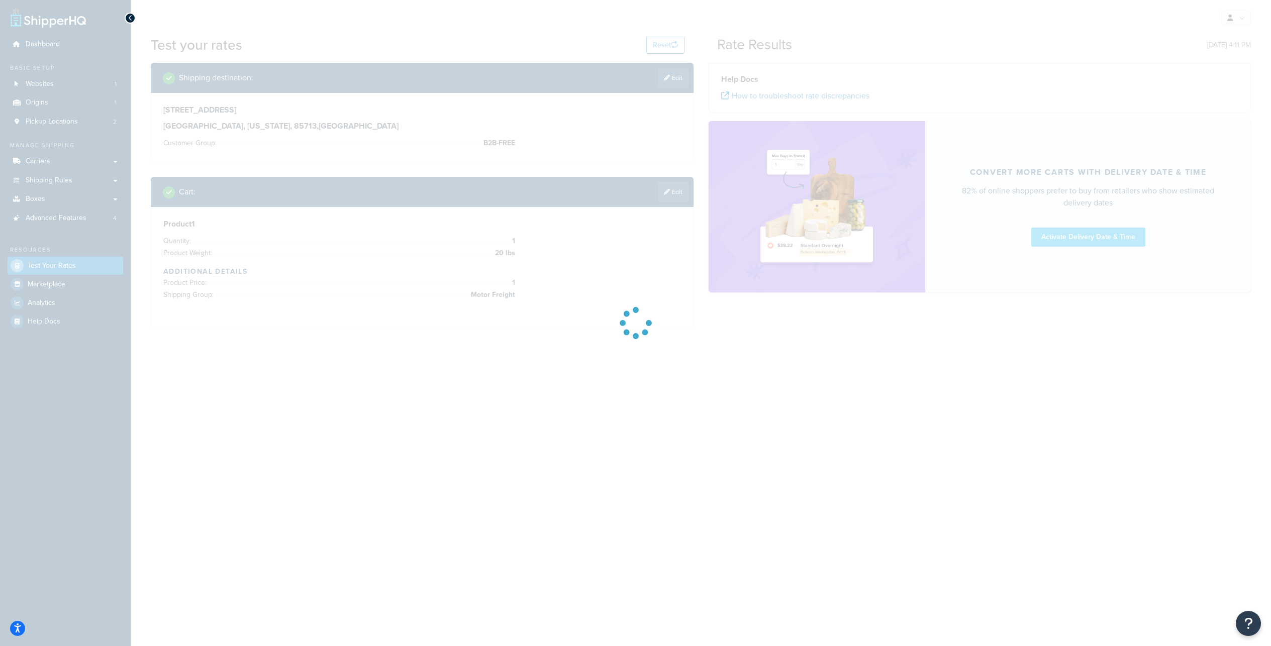
scroll to position [0, 0]
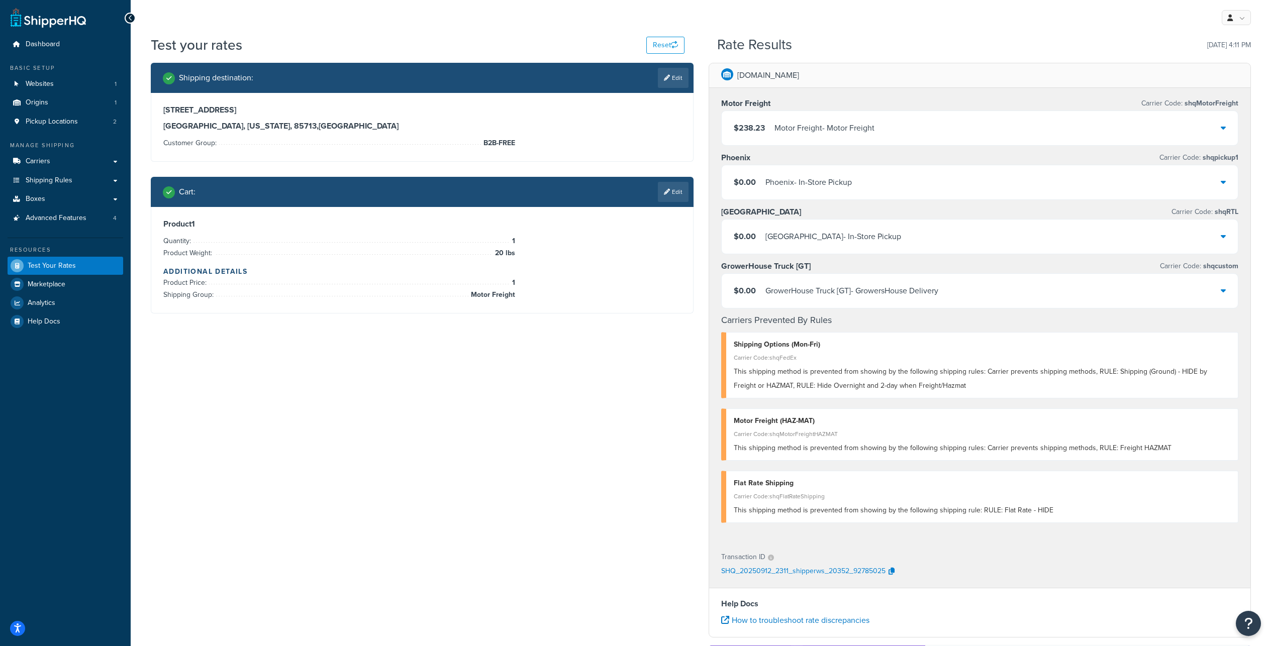
click at [938, 298] on div "GrowerHouse Truck [GT] - GrowersHouse Delivery" at bounding box center [851, 291] width 173 height 14
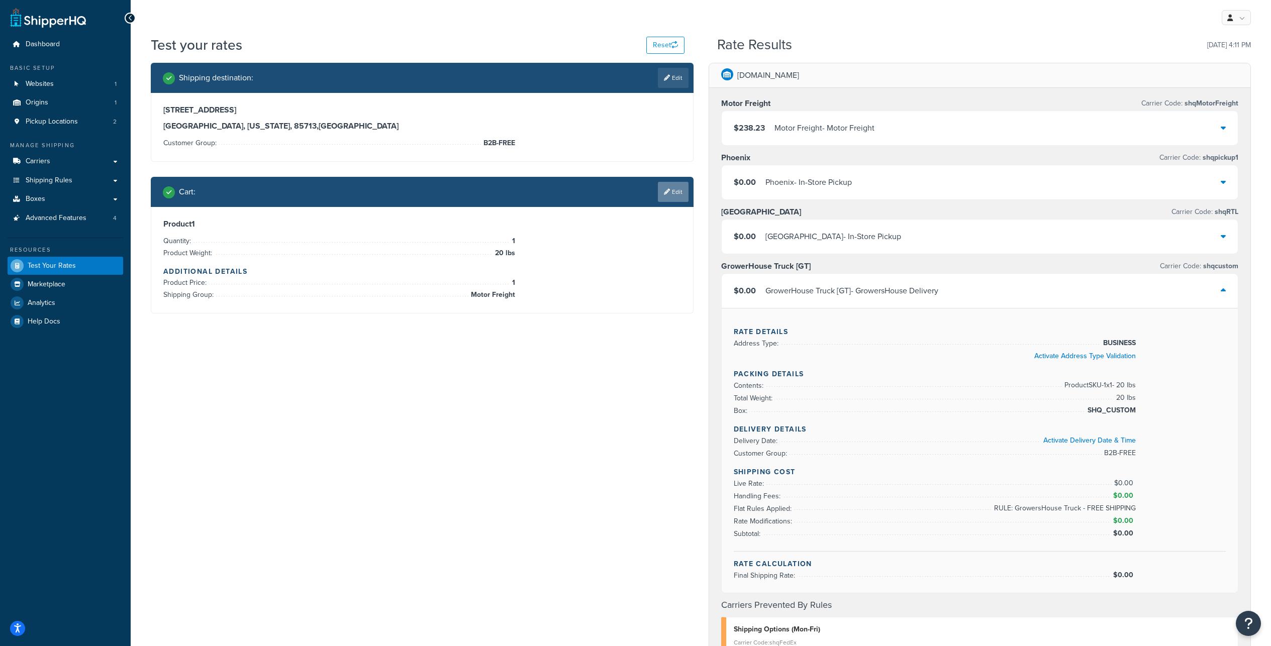
click at [673, 202] on link "Edit" at bounding box center [673, 192] width 31 height 20
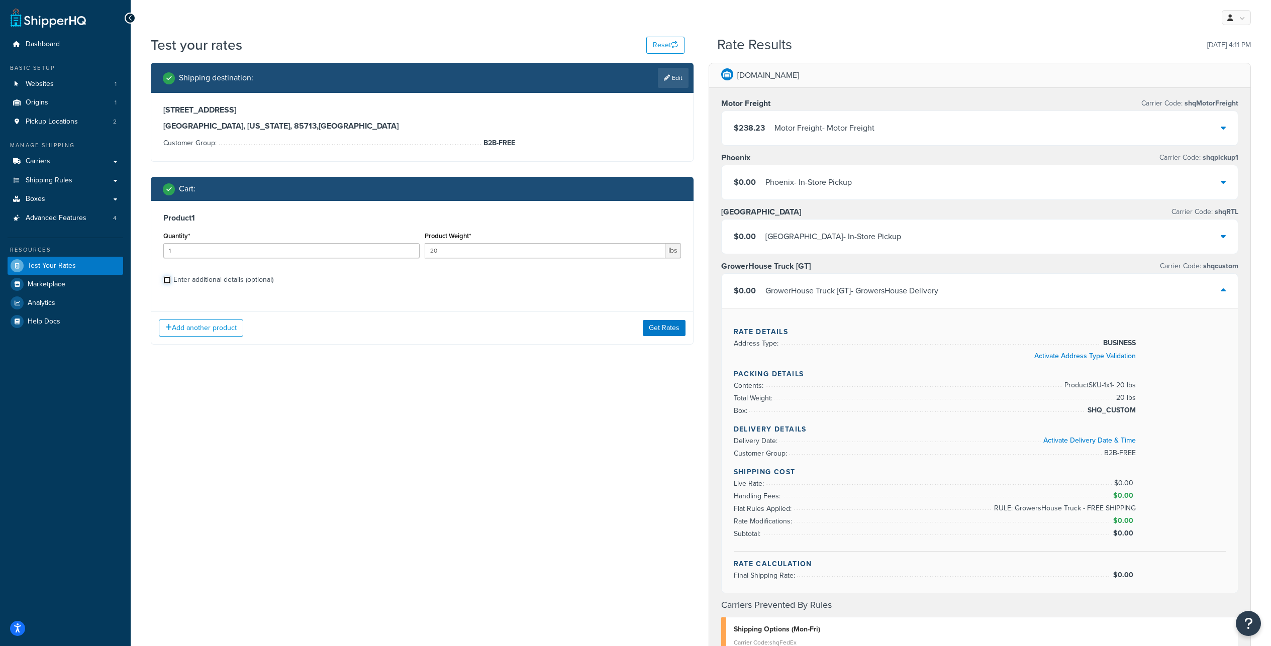
click at [167, 284] on input "Enter additional details (optional)" at bounding box center [167, 280] width 8 height 8
checkbox input "true"
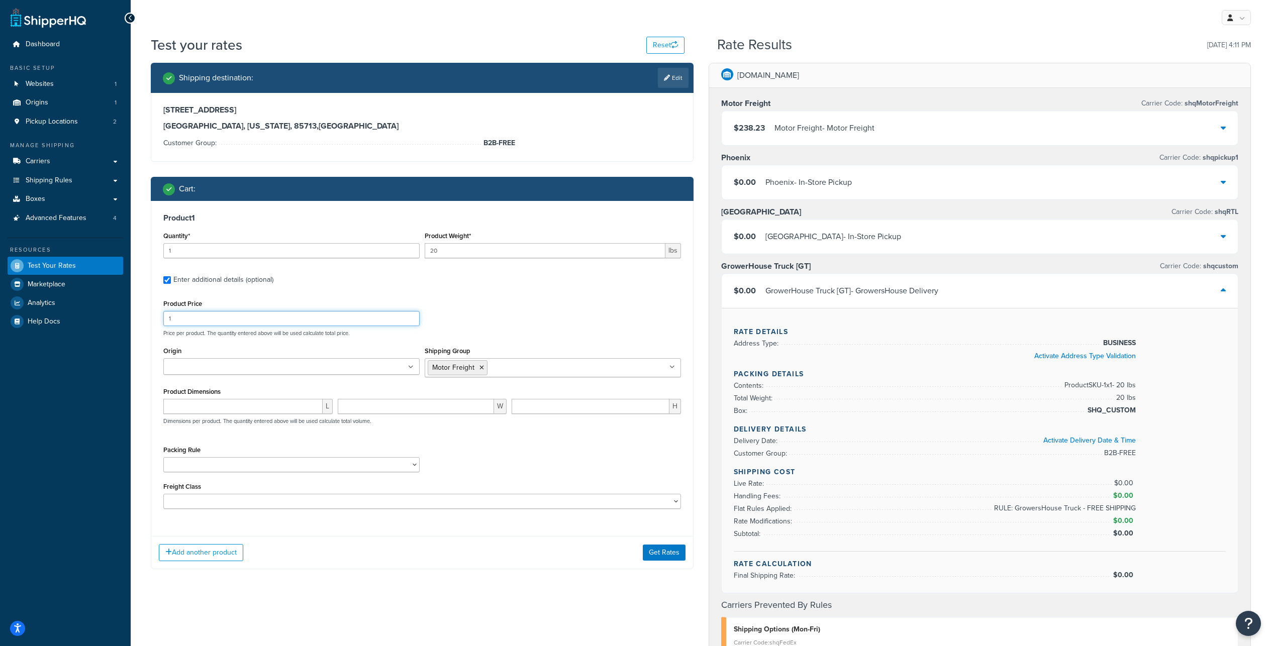
click at [208, 326] on input "1" at bounding box center [291, 318] width 256 height 15
type input "1000"
click at [474, 258] on input "20" at bounding box center [545, 250] width 241 height 15
drag, startPoint x: 449, startPoint y: 272, endPoint x: 416, endPoint y: 270, distance: 33.2
click at [425, 258] on input "20" at bounding box center [545, 250] width 241 height 15
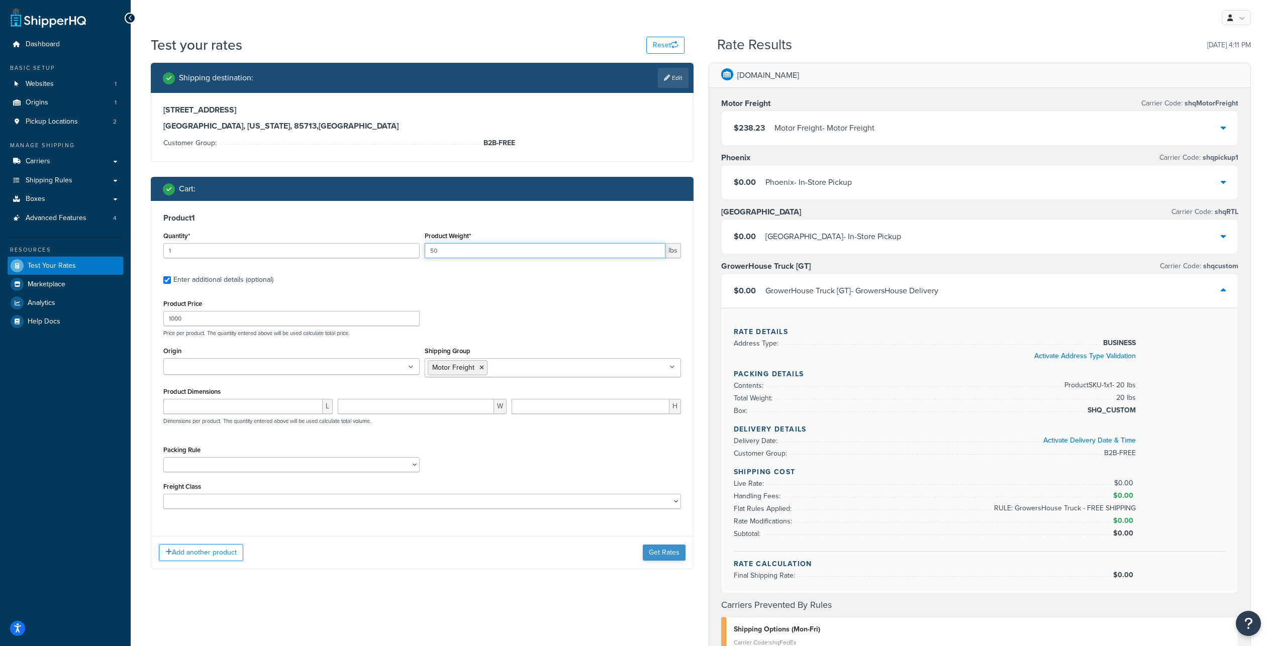
type input "50"
click at [655, 561] on button "Get Rates" at bounding box center [664, 553] width 43 height 16
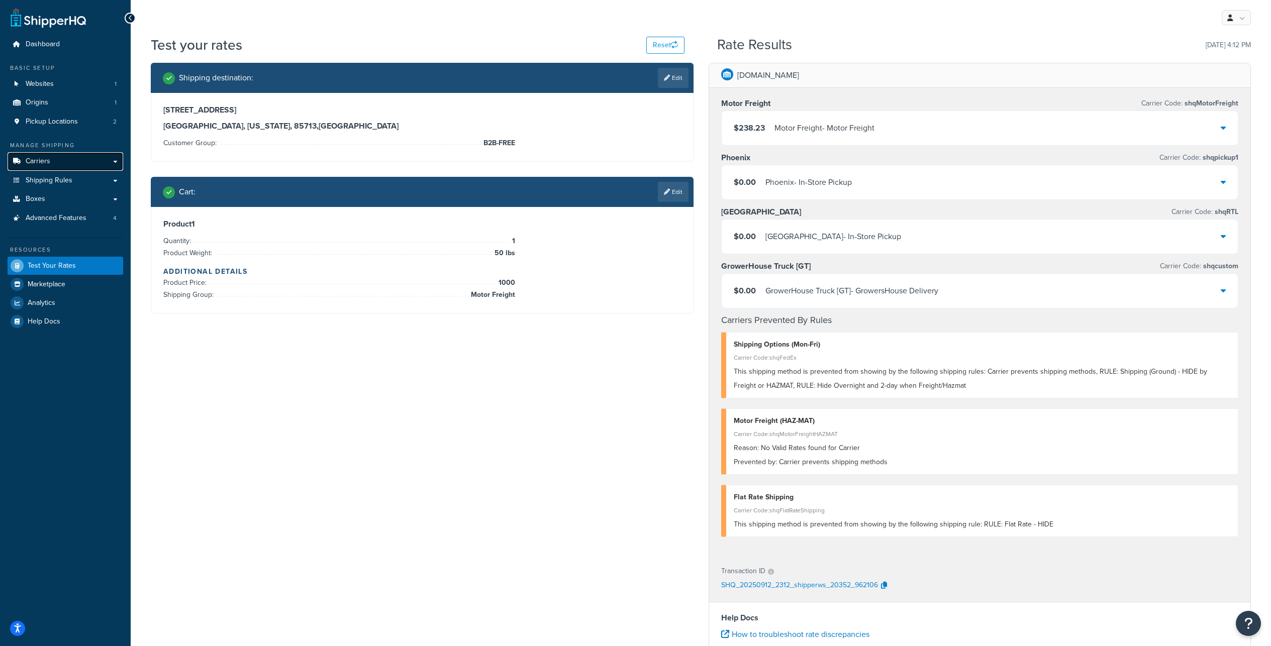
click at [112, 171] on link "Carriers" at bounding box center [66, 161] width 116 height 19
click at [117, 171] on link "Carriers" at bounding box center [66, 161] width 116 height 19
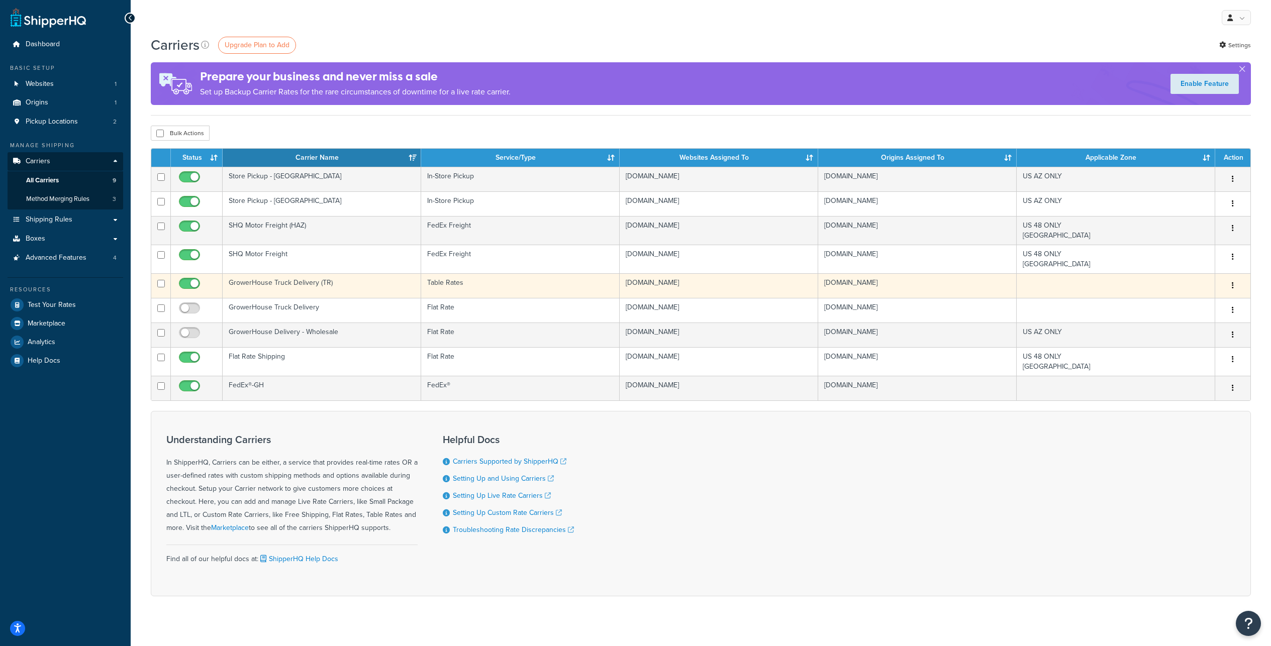
click at [1235, 294] on button "button" at bounding box center [1233, 286] width 14 height 16
click at [1183, 340] on link "Edit" at bounding box center [1191, 336] width 79 height 21
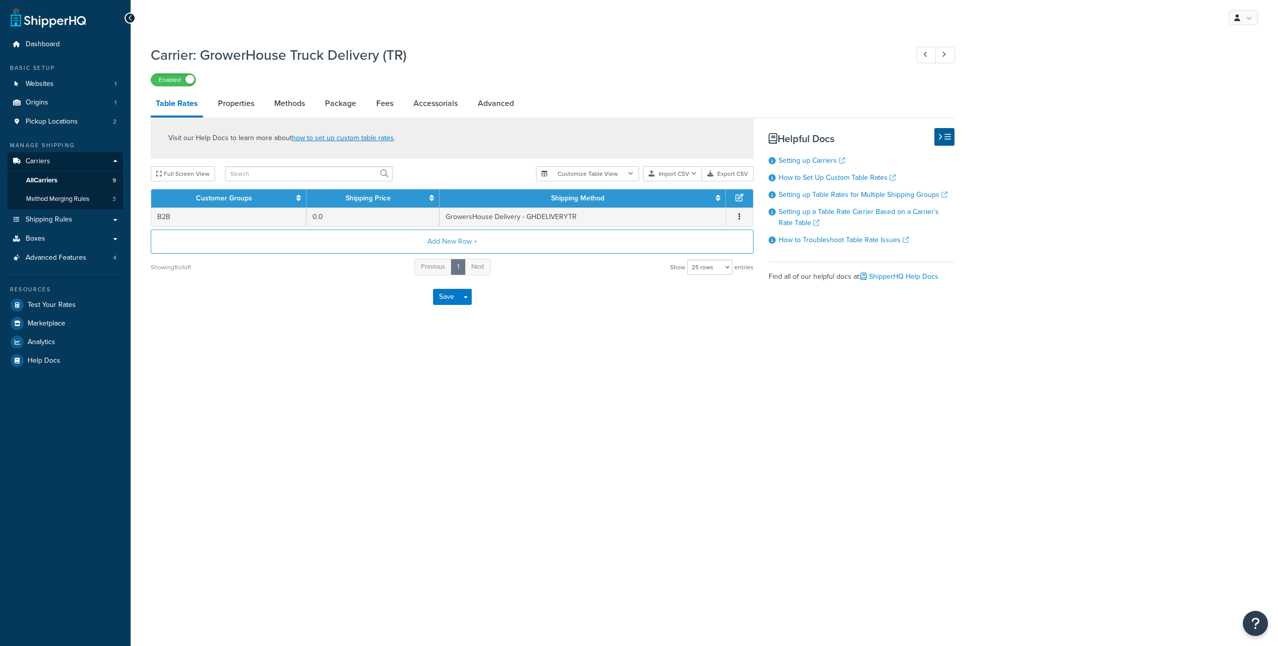
select select "25"
click at [743, 223] on button "button" at bounding box center [740, 217] width 8 height 11
click at [680, 214] on div "Edit" at bounding box center [689, 211] width 71 height 21
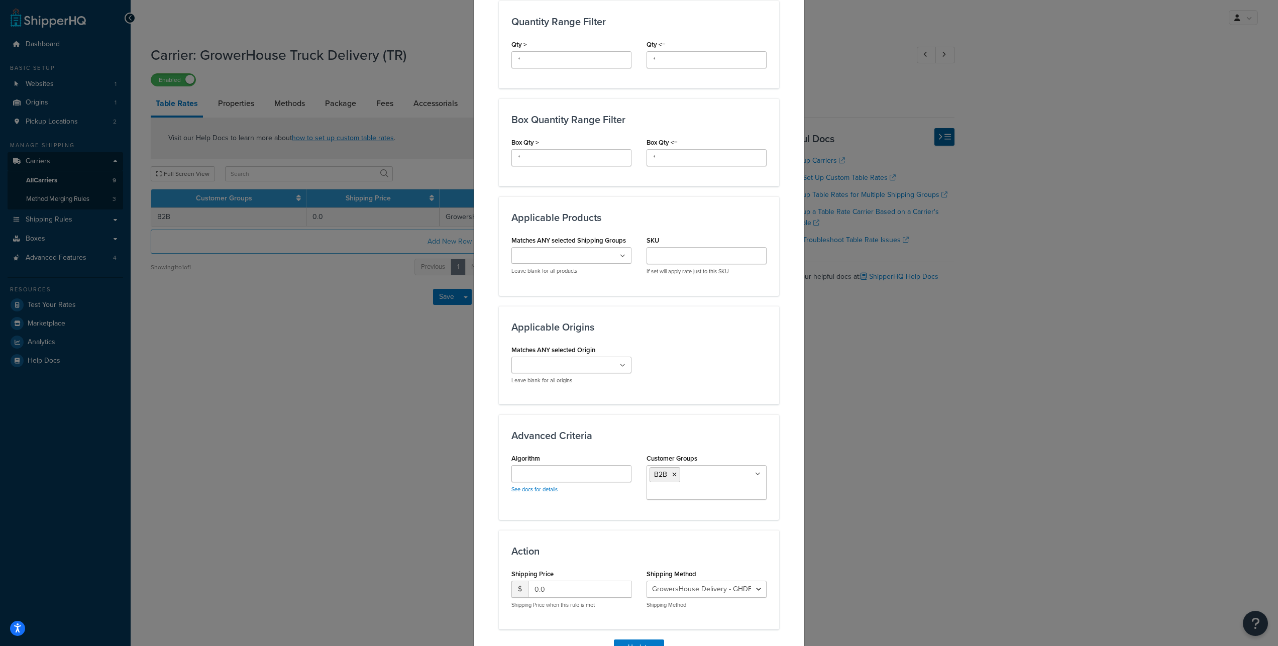
scroll to position [630, 0]
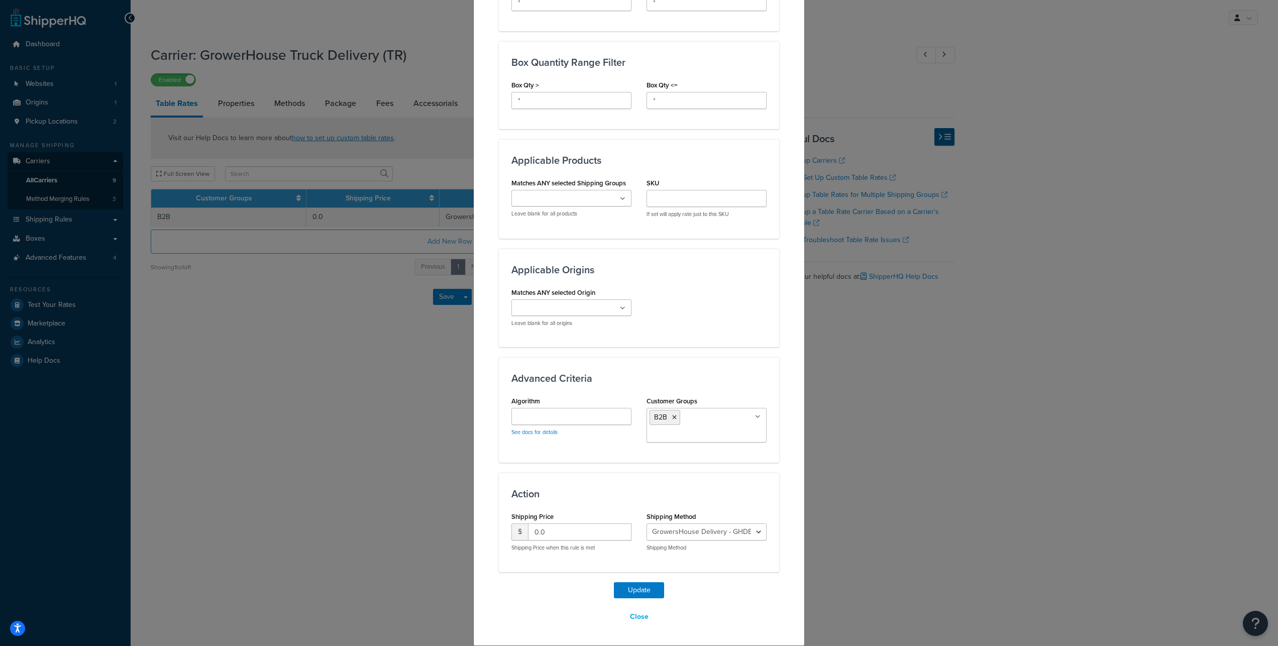
click at [696, 430] on input "Customer Groups" at bounding box center [694, 435] width 89 height 11
click at [720, 597] on div "Update Close" at bounding box center [639, 603] width 280 height 43
click at [635, 583] on button "Update" at bounding box center [639, 590] width 50 height 16
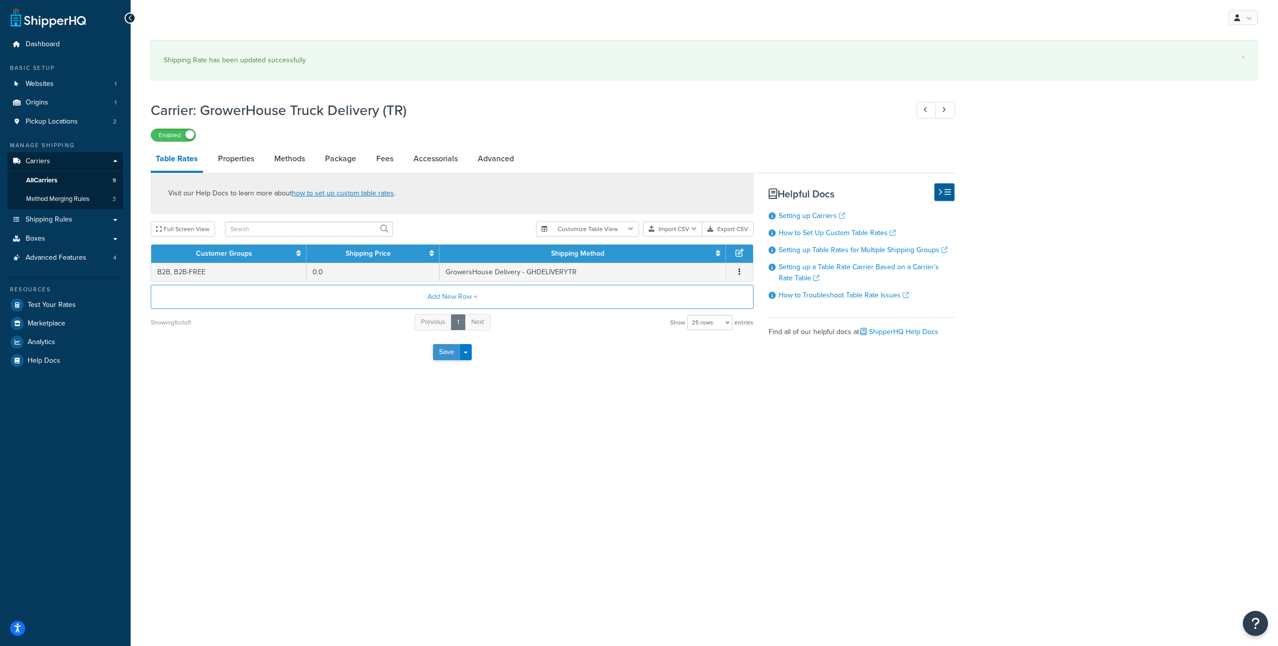
click at [446, 360] on button "Save" at bounding box center [446, 352] width 27 height 16
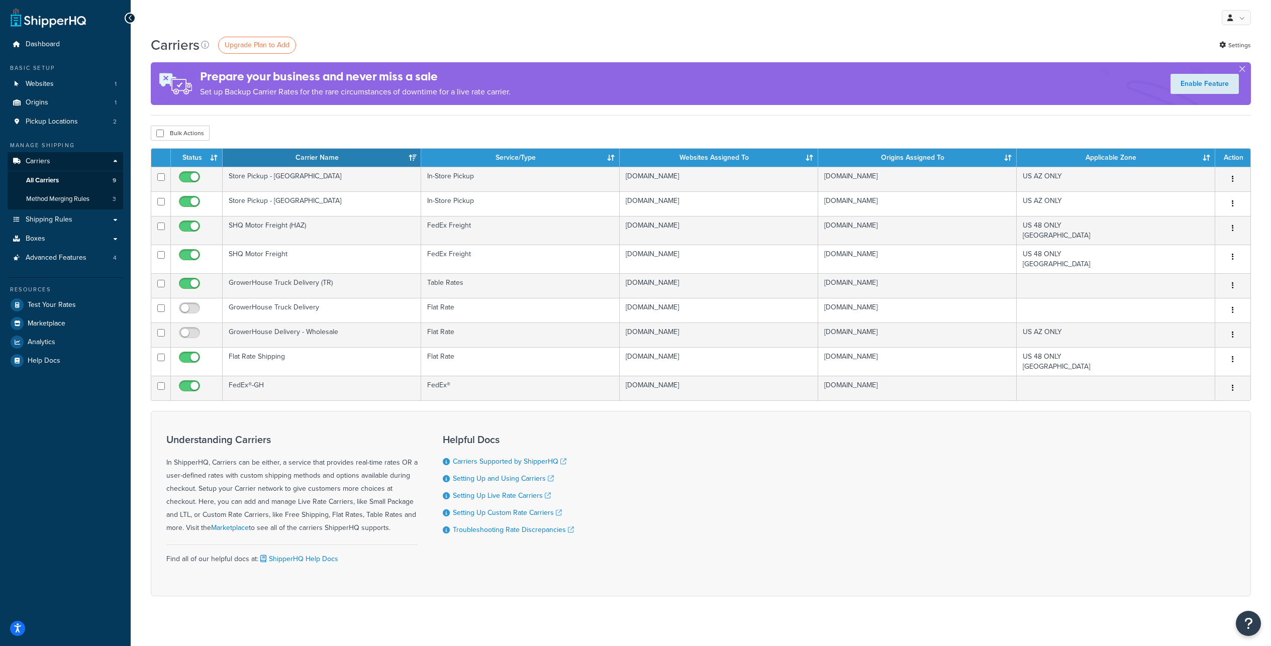
click at [435, 31] on div "My Profile Billing Global Settings Contact Us Logout" at bounding box center [701, 17] width 1140 height 35
